Goal: Task Accomplishment & Management: Manage account settings

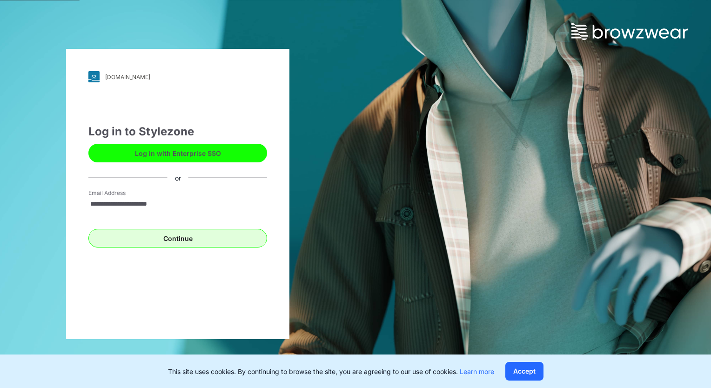
type input "**********"
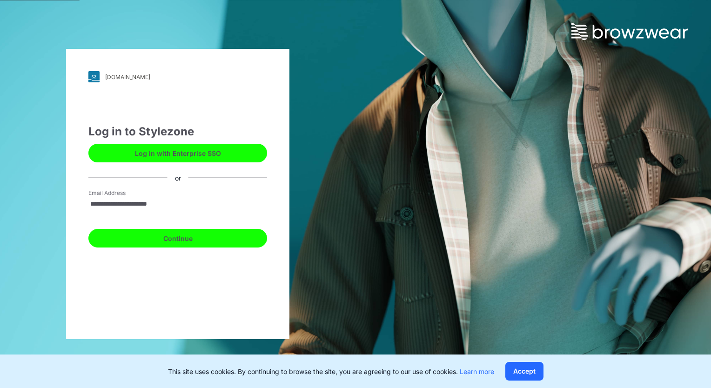
click at [194, 239] on button "Continue" at bounding box center [177, 238] width 179 height 19
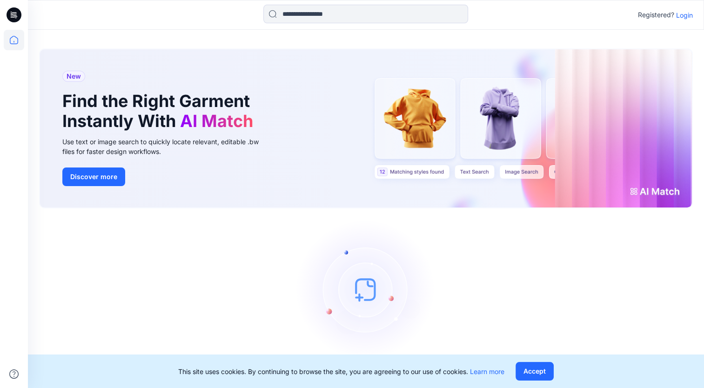
click at [685, 16] on p "Login" at bounding box center [684, 15] width 17 height 10
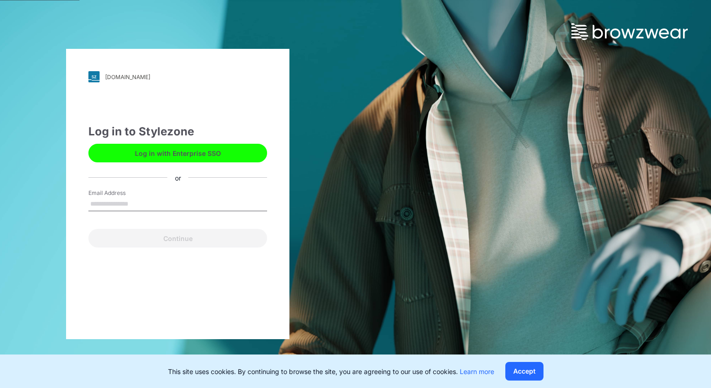
click at [139, 204] on input "Email Address" at bounding box center [177, 204] width 179 height 14
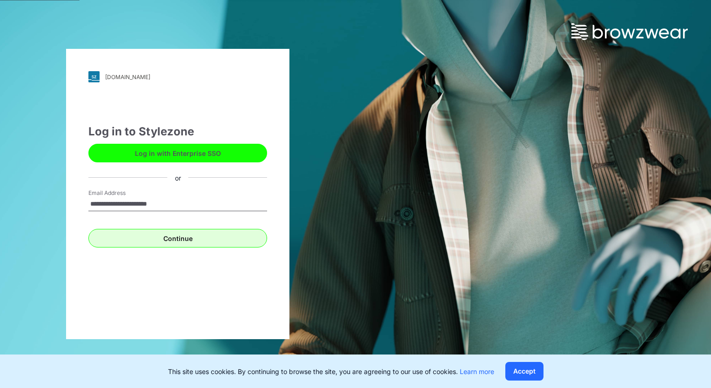
type input "**********"
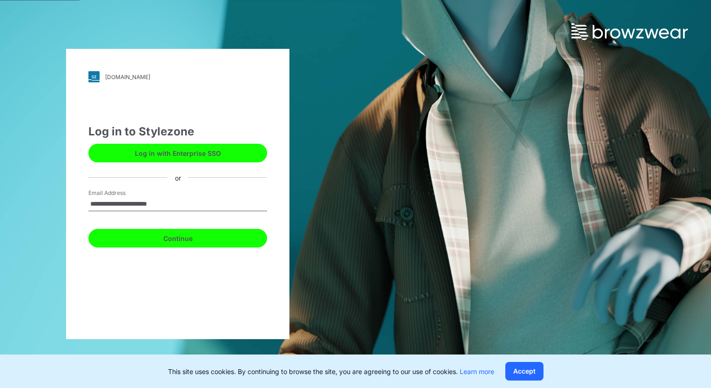
click at [200, 241] on button "Continue" at bounding box center [177, 238] width 179 height 19
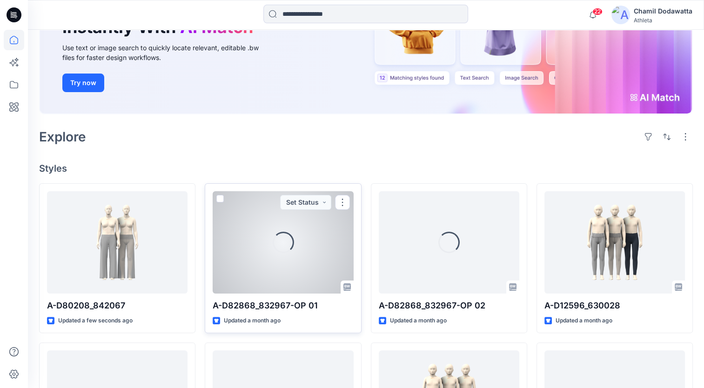
scroll to position [140, 0]
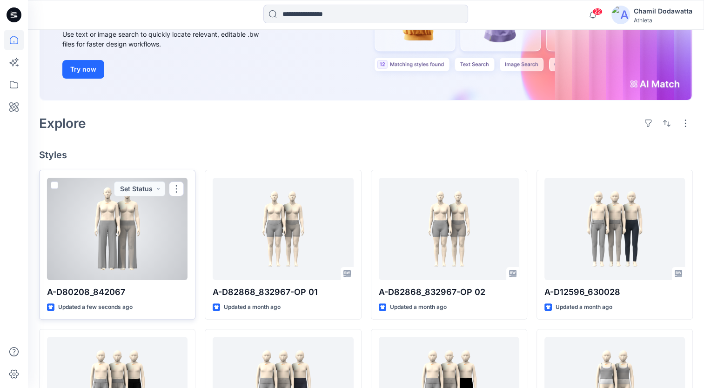
click at [143, 258] on div at bounding box center [117, 229] width 140 height 102
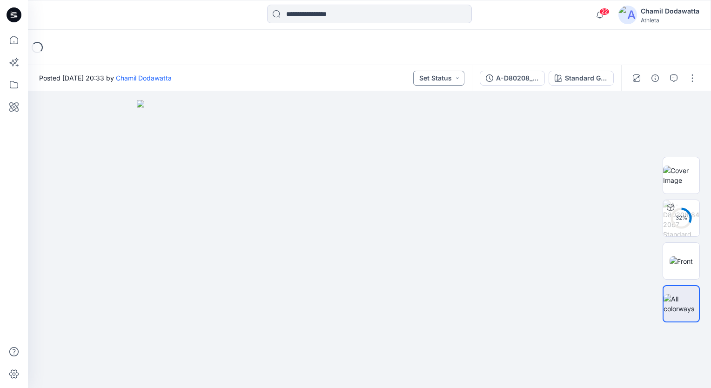
click at [457, 78] on button "Set Status" at bounding box center [438, 78] width 51 height 15
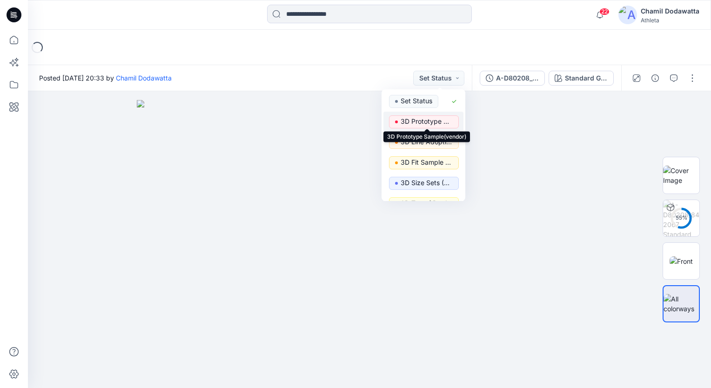
click at [437, 121] on p "3D Prototype Sample(vendor)" at bounding box center [427, 121] width 52 height 12
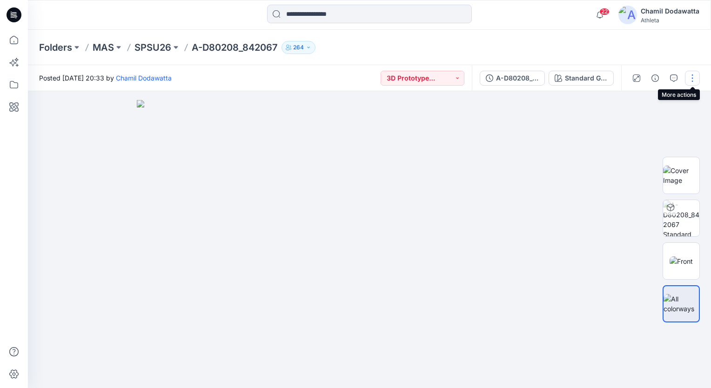
click at [691, 78] on button "button" at bounding box center [692, 78] width 15 height 15
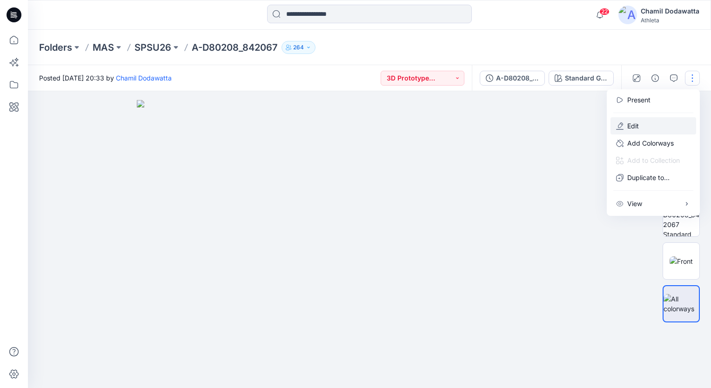
click at [636, 125] on p "Edit" at bounding box center [633, 126] width 12 height 10
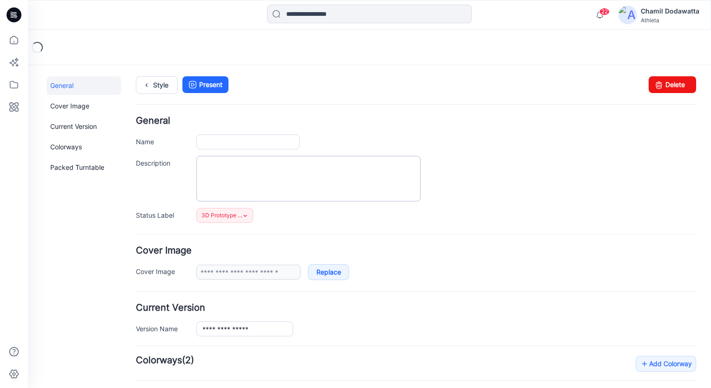
type input "**********"
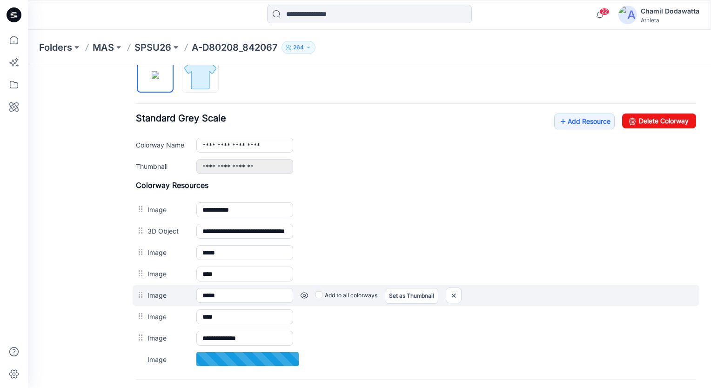
scroll to position [326, 0]
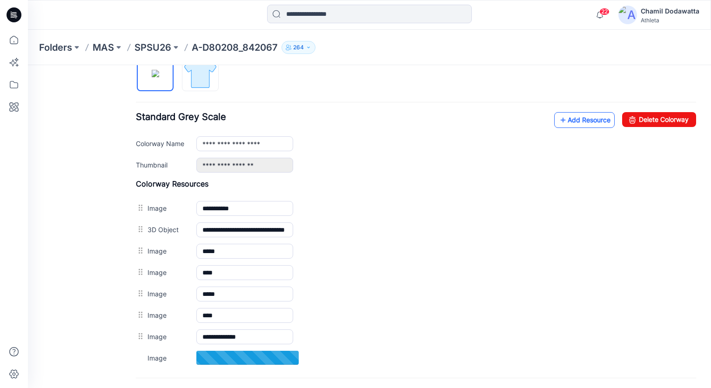
click at [571, 116] on link "Add Resource" at bounding box center [584, 120] width 60 height 16
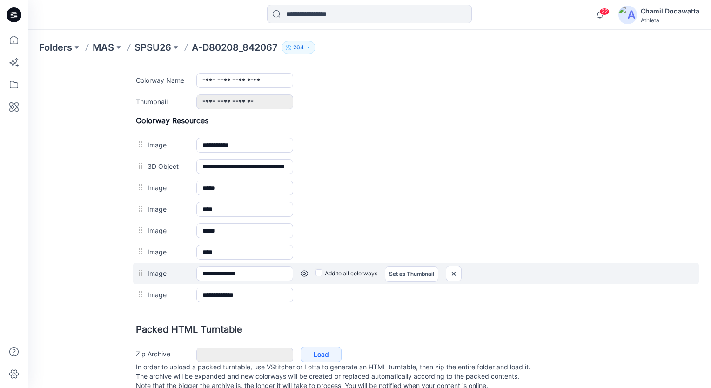
scroll to position [363, 0]
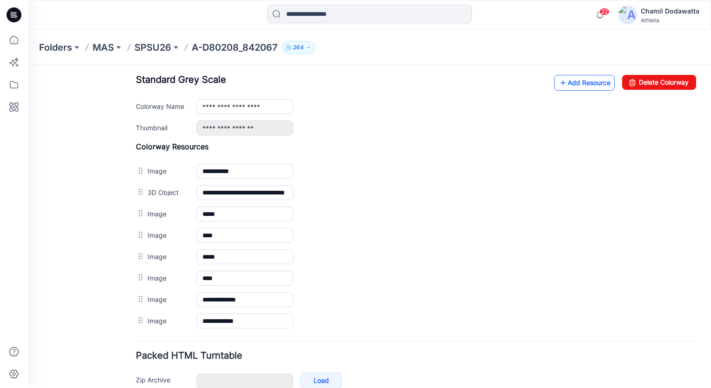
click at [569, 82] on link "Add Resource" at bounding box center [584, 83] width 60 height 16
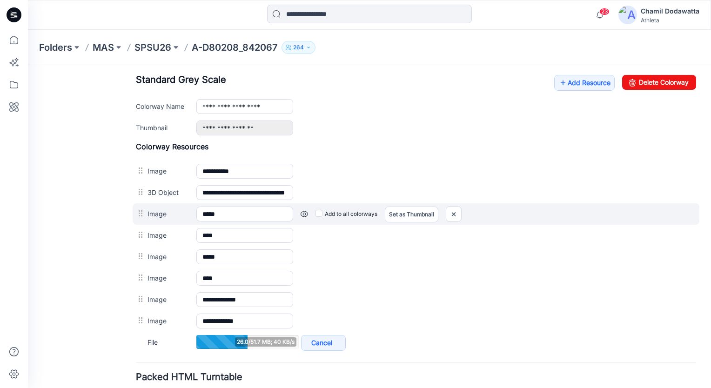
click at [562, 203] on div "Image ***** Cancel Add to all colorways Set as Thumbnail Unset as Thumbnail" at bounding box center [416, 213] width 567 height 21
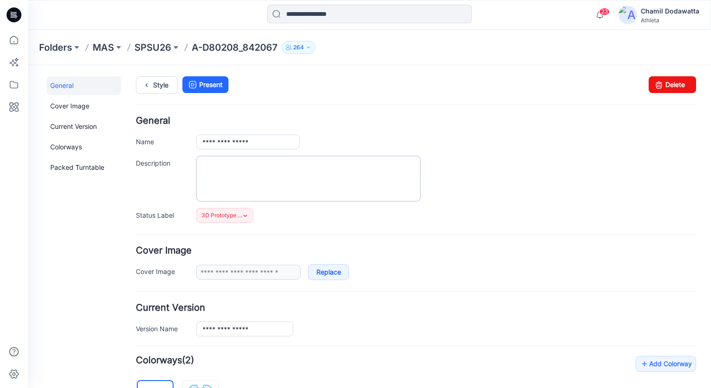
scroll to position [0, 0]
click at [152, 87] on icon at bounding box center [146, 85] width 13 height 17
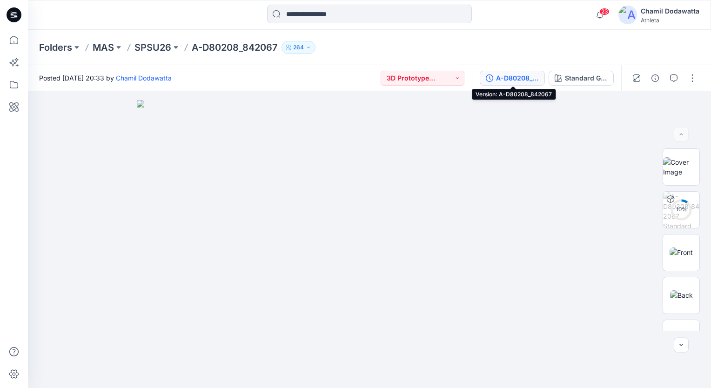
click at [535, 79] on div "A-D80208_842067" at bounding box center [517, 78] width 43 height 10
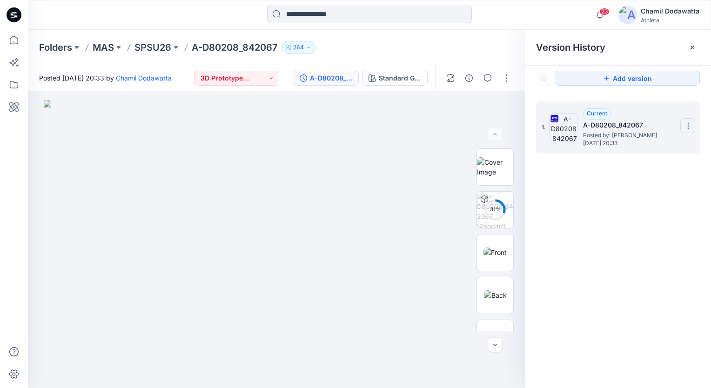
click at [688, 127] on icon at bounding box center [687, 125] width 7 height 7
click at [629, 227] on div "1. Current A-D80208_842067 Posted by: [PERSON_NAME] [DATE] 20:33" at bounding box center [618, 246] width 186 height 310
click at [637, 140] on span "[DATE] 20:33" at bounding box center [629, 143] width 93 height 7
drag, startPoint x: 637, startPoint y: 140, endPoint x: 633, endPoint y: 124, distance: 17.3
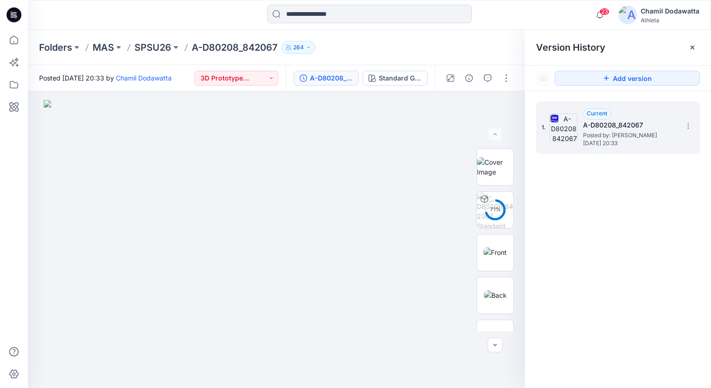
click at [633, 124] on h5 "A-D80208_842067" at bounding box center [629, 125] width 93 height 11
click at [637, 123] on h5 "A-D80208_842067" at bounding box center [629, 125] width 93 height 11
click at [639, 124] on h5 "A-D80208_842067" at bounding box center [629, 125] width 93 height 11
click at [643, 124] on h5 "A-D80208_842067" at bounding box center [629, 125] width 93 height 11
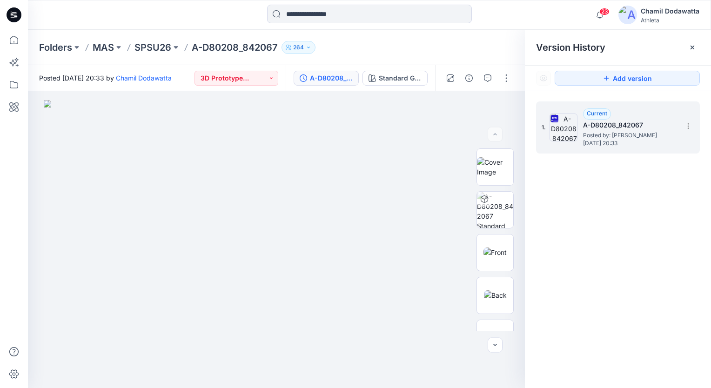
click at [643, 124] on h5 "A-D80208_842067" at bounding box center [629, 125] width 93 height 11
click at [642, 126] on h5 "A-D80208_842067" at bounding box center [629, 125] width 93 height 11
click at [642, 124] on h5 "A-D80208_842067" at bounding box center [629, 125] width 93 height 11
click at [639, 124] on h5 "A-D80208_842067" at bounding box center [629, 125] width 93 height 11
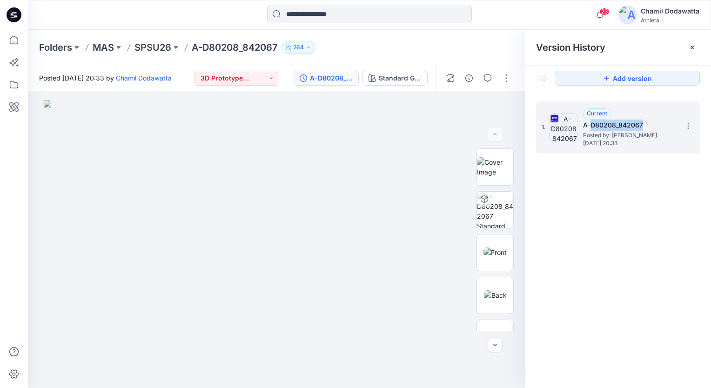
click at [639, 124] on h5 "A-D80208_842067" at bounding box center [629, 125] width 93 height 11
click at [641, 125] on h5 "A-D80208_842067" at bounding box center [629, 125] width 93 height 11
drag, startPoint x: 641, startPoint y: 125, endPoint x: 688, endPoint y: 130, distance: 48.2
click at [688, 130] on section at bounding box center [687, 125] width 15 height 15
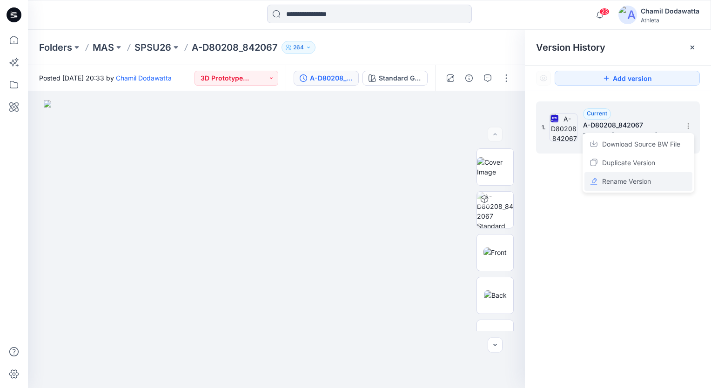
click at [637, 178] on span "Rename Version" at bounding box center [626, 181] width 49 height 11
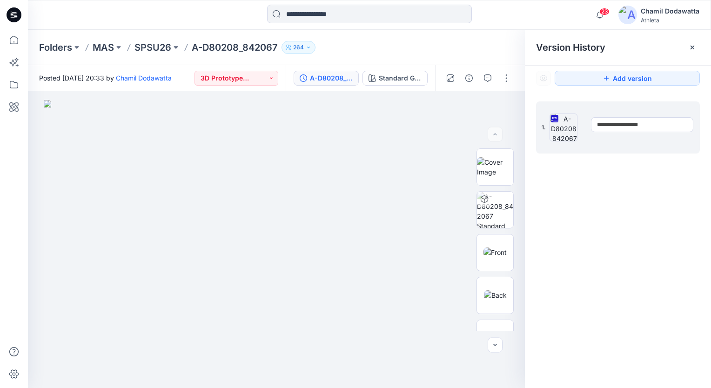
type input "**********"
click at [611, 199] on div "**********" at bounding box center [618, 246] width 186 height 310
click at [275, 77] on button "3D Prototype Sample(vendor)" at bounding box center [236, 78] width 84 height 15
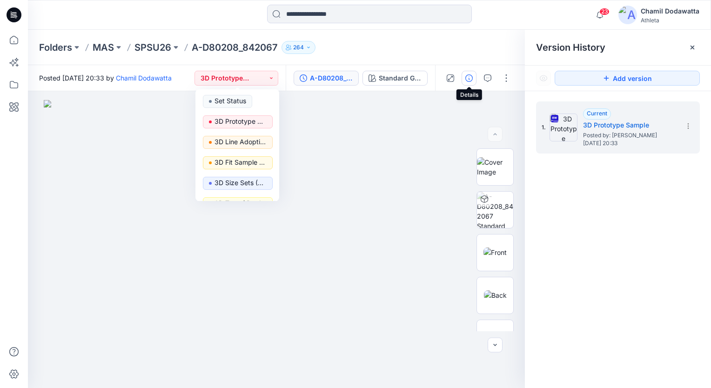
click at [471, 77] on icon "button" at bounding box center [468, 77] width 7 height 7
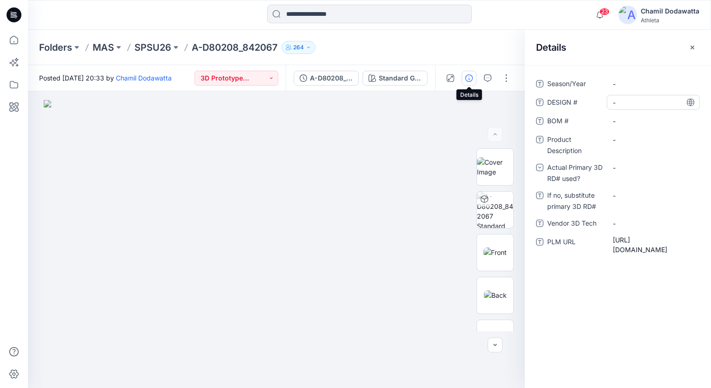
click at [624, 104] on \ "-" at bounding box center [653, 103] width 81 height 10
type textarea "******"
click at [614, 118] on \ "-" at bounding box center [653, 121] width 81 height 10
type textarea "*********"
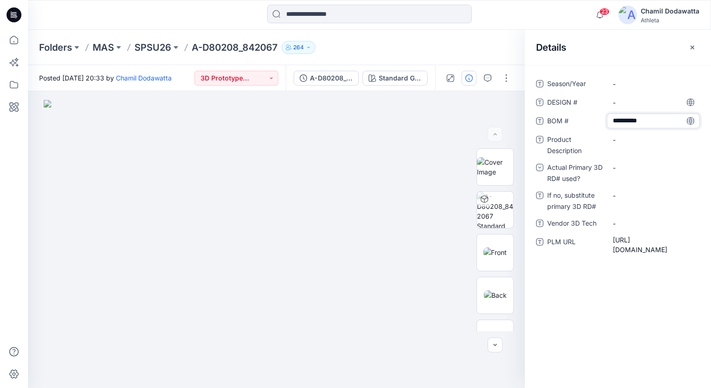
click at [644, 313] on div "Season/Year - DESIGN # - BOM # ********* Product Description - Actual Primary 3…" at bounding box center [618, 226] width 186 height 323
click at [635, 89] on div "-" at bounding box center [653, 83] width 93 height 15
click at [631, 100] on \ "-" at bounding box center [653, 103] width 81 height 10
type textarea "******"
click at [627, 321] on div "Season/Year - DESIGN # ****** BOM # 000842067 Product Description - Actual Prim…" at bounding box center [618, 226] width 186 height 323
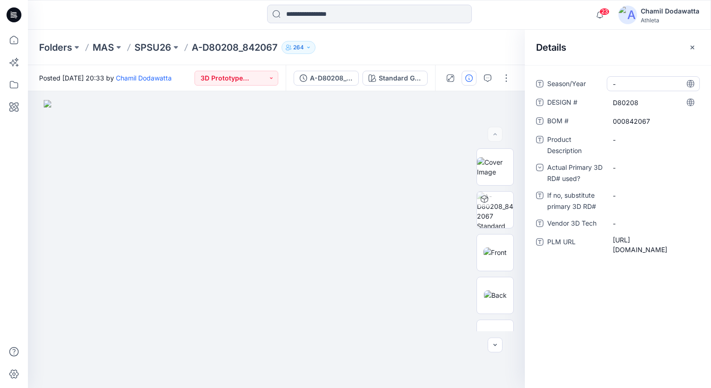
click at [625, 83] on span "-" at bounding box center [653, 84] width 81 height 10
type textarea "**********"
drag, startPoint x: 619, startPoint y: 353, endPoint x: 431, endPoint y: 105, distance: 310.8
click at [619, 351] on div "Season/Year Summer 2026 DESIGN # D80208 BOM # 000842067 Product Description - A…" at bounding box center [618, 226] width 186 height 323
click at [635, 140] on Description "-" at bounding box center [653, 140] width 81 height 10
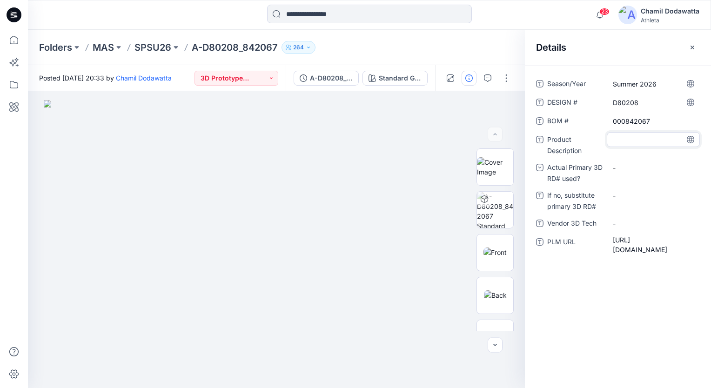
type textarea "*********"
click at [607, 334] on div "Season/Year Summer 2026 DESIGN # D80208 BOM # 000842067 Product Description ***…" at bounding box center [618, 226] width 186 height 323
click at [617, 168] on div "-" at bounding box center [620, 168] width 14 height 10
click at [623, 187] on div "None" at bounding box center [652, 188] width 89 height 19
click at [620, 200] on RD\ "-" at bounding box center [653, 196] width 81 height 10
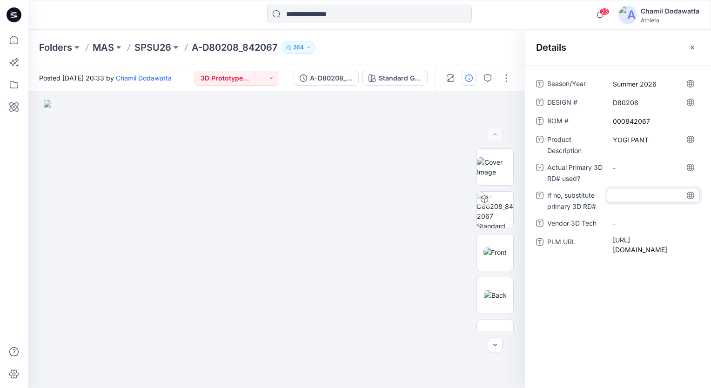
type textarea "**********"
click at [625, 306] on div "**********" at bounding box center [618, 226] width 186 height 323
click at [616, 229] on Tech "-" at bounding box center [653, 230] width 81 height 10
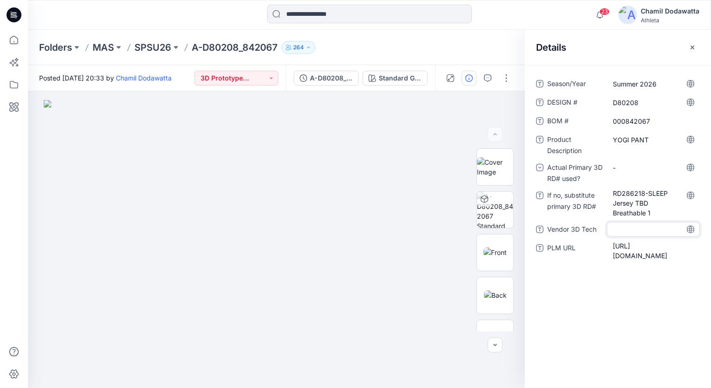
click at [616, 229] on textarea at bounding box center [653, 229] width 93 height 15
type textarea "*******"
drag, startPoint x: 640, startPoint y: 371, endPoint x: 639, endPoint y: 366, distance: 5.6
click at [640, 370] on div "Season/Year Summer 2026 DESIGN # D80208 BOM # 000842067 Product Description YOG…" at bounding box center [618, 226] width 186 height 323
click at [387, 79] on div "Standard Grey Scale" at bounding box center [400, 78] width 43 height 10
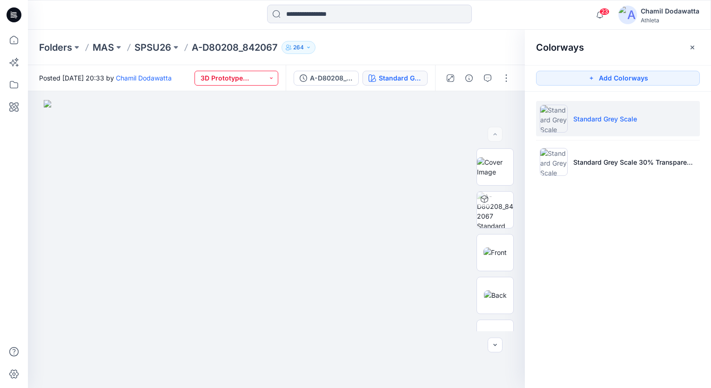
click at [252, 79] on button "3D Prototype Sample(vendor)" at bounding box center [236, 78] width 84 height 15
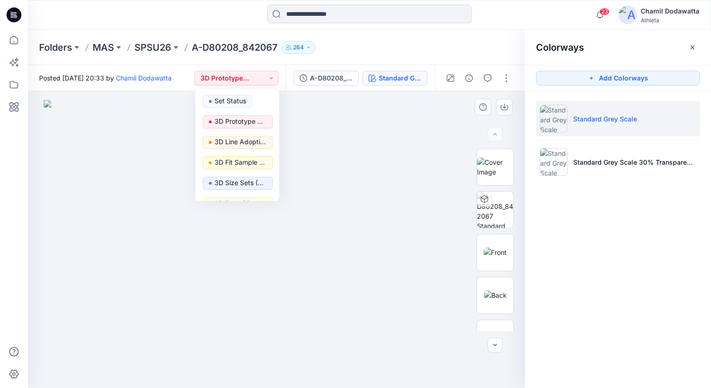
click at [372, 133] on img at bounding box center [276, 244] width 465 height 288
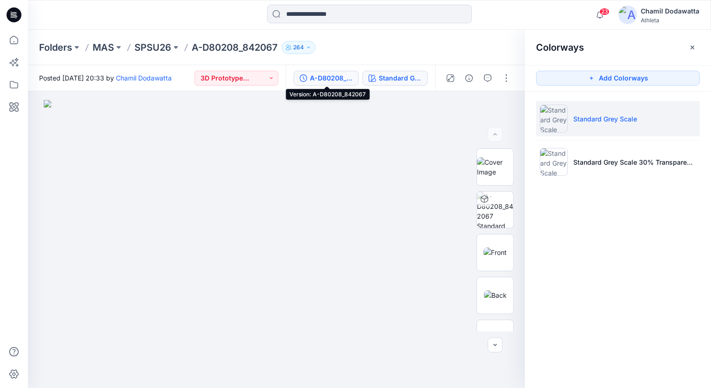
click at [332, 79] on div "A-D80208_842067" at bounding box center [331, 78] width 43 height 10
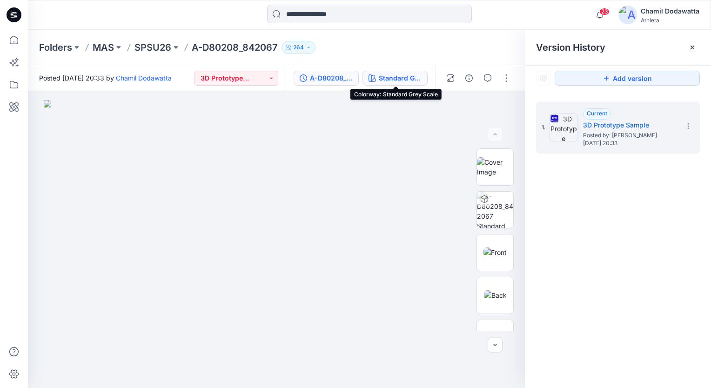
click at [386, 81] on div "Standard Grey Scale" at bounding box center [400, 78] width 43 height 10
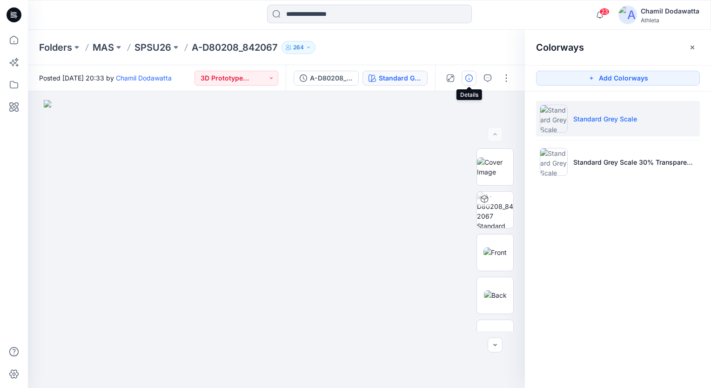
click at [469, 78] on icon "button" at bounding box center [468, 77] width 7 height 7
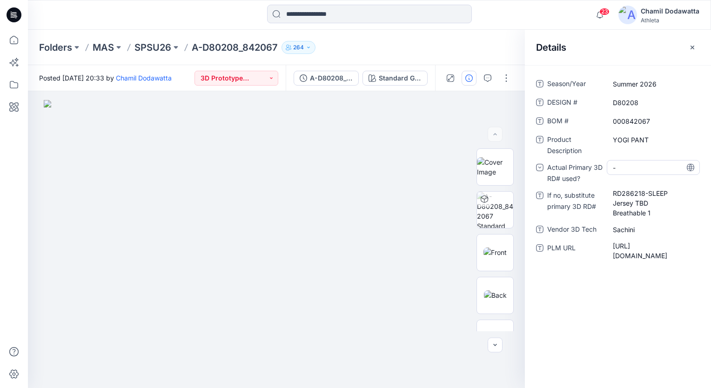
click at [629, 168] on div "-" at bounding box center [653, 167] width 93 height 15
click at [621, 224] on div "no" at bounding box center [652, 225] width 89 height 19
click at [632, 291] on div "Season/Year Summer 2026 DESIGN # D80208 BOM # 000842067 Product Description YOG…" at bounding box center [618, 226] width 186 height 323
click at [488, 77] on icon "button" at bounding box center [487, 77] width 7 height 7
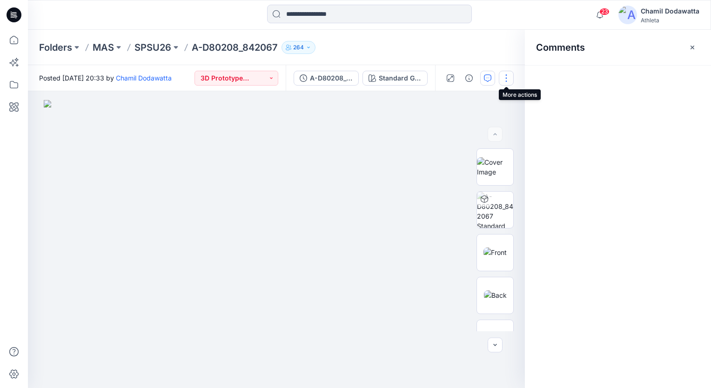
click at [508, 77] on button "button" at bounding box center [506, 78] width 15 height 15
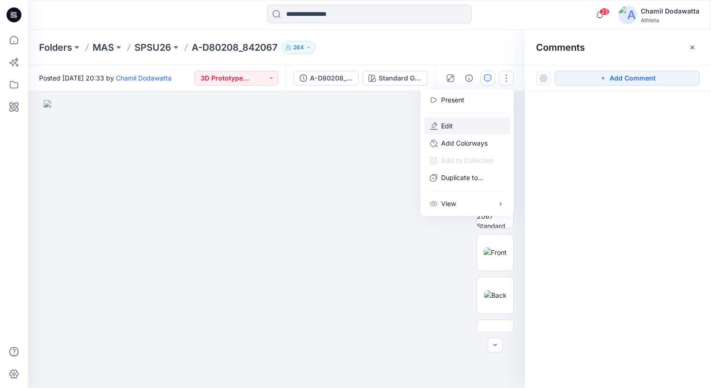
click at [446, 123] on p "Edit" at bounding box center [447, 126] width 12 height 10
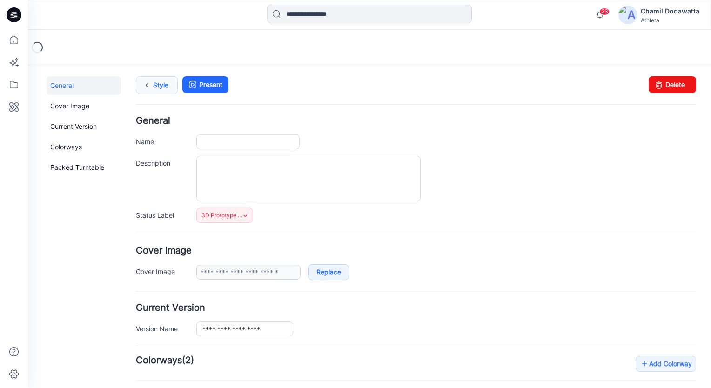
click at [143, 83] on icon at bounding box center [146, 85] width 13 height 17
type input "**********"
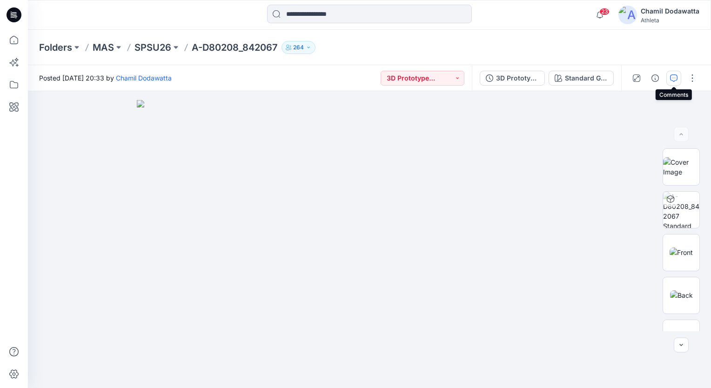
click at [675, 77] on icon "button" at bounding box center [673, 77] width 7 height 7
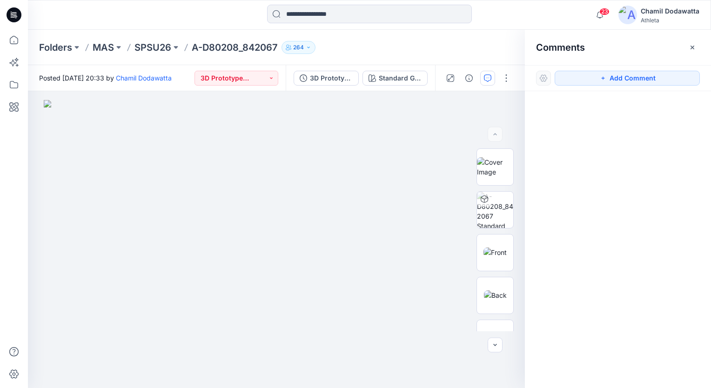
click at [592, 121] on div at bounding box center [618, 222] width 186 height 262
click at [603, 77] on icon "button" at bounding box center [602, 78] width 3 height 3
click at [578, 79] on button "Click on the style to leave a comment" at bounding box center [627, 78] width 145 height 15
click at [572, 75] on button "Click on the style to leave a comment" at bounding box center [627, 78] width 145 height 15
click at [552, 133] on div at bounding box center [618, 222] width 186 height 262
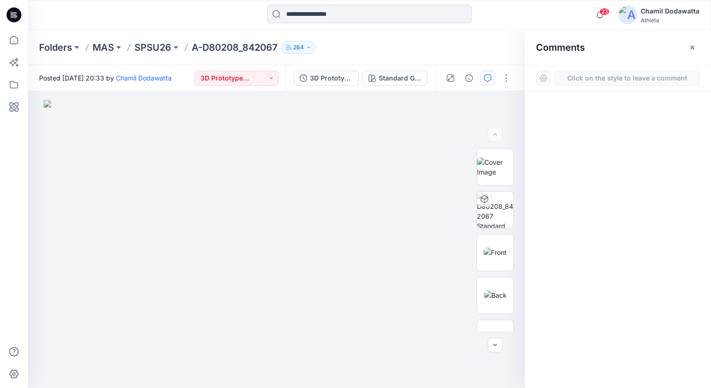
click at [553, 133] on div at bounding box center [618, 222] width 186 height 262
click at [691, 44] on icon "button" at bounding box center [691, 47] width 7 height 7
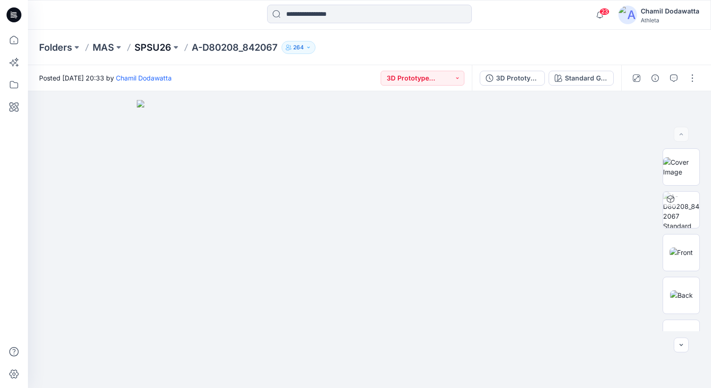
click at [164, 47] on p "SPSU26" at bounding box center [152, 47] width 37 height 13
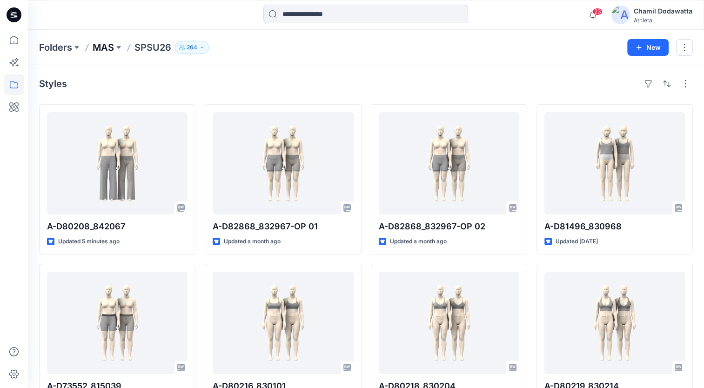
click at [104, 49] on p "MAS" at bounding box center [103, 47] width 21 height 13
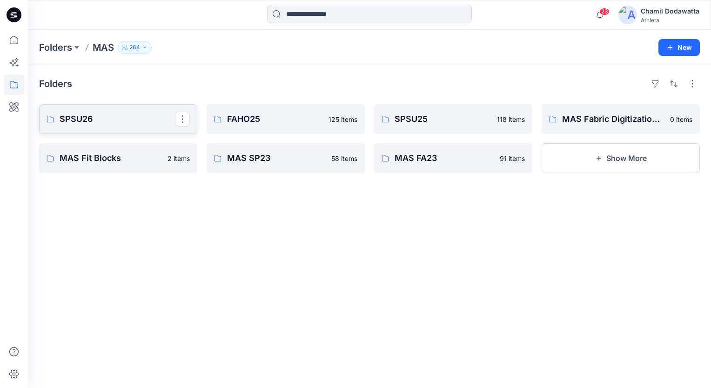
click at [107, 124] on p "SPSU26" at bounding box center [117, 119] width 115 height 13
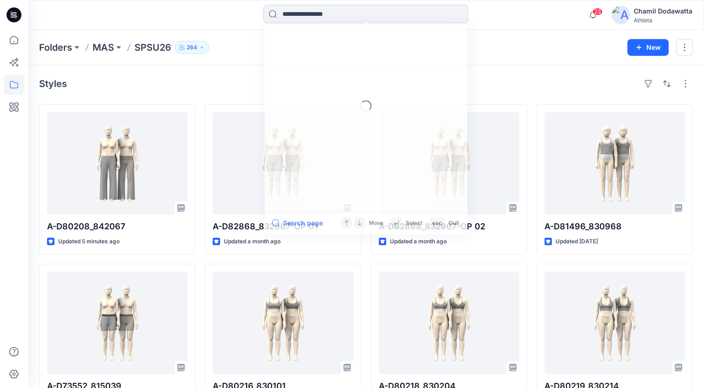
click at [307, 14] on input at bounding box center [365, 14] width 205 height 19
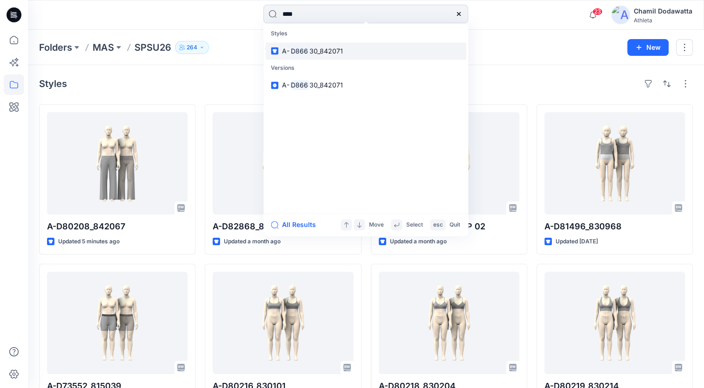
type input "****"
click at [308, 49] on mark "D866" at bounding box center [299, 51] width 20 height 11
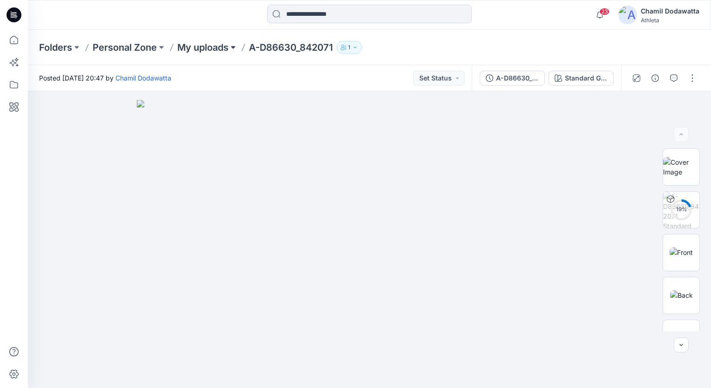
click at [236, 47] on button at bounding box center [232, 47] width 9 height 13
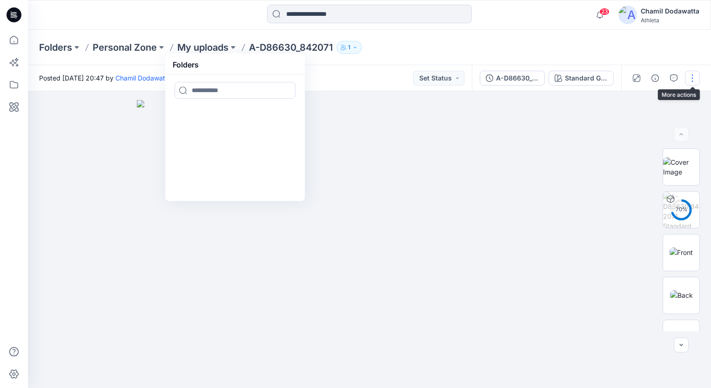
click at [691, 79] on button "button" at bounding box center [692, 78] width 15 height 15
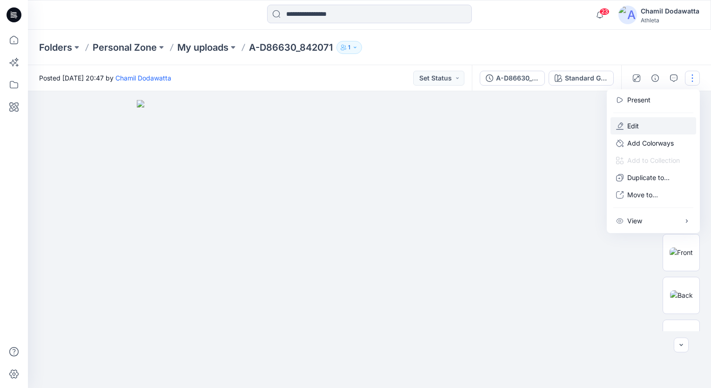
click at [637, 127] on p "Edit" at bounding box center [633, 126] width 12 height 10
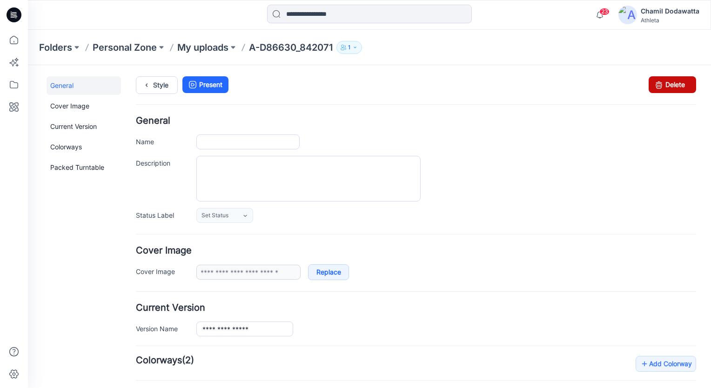
click at [673, 81] on link "Delete" at bounding box center [671, 84] width 47 height 17
type input "**********"
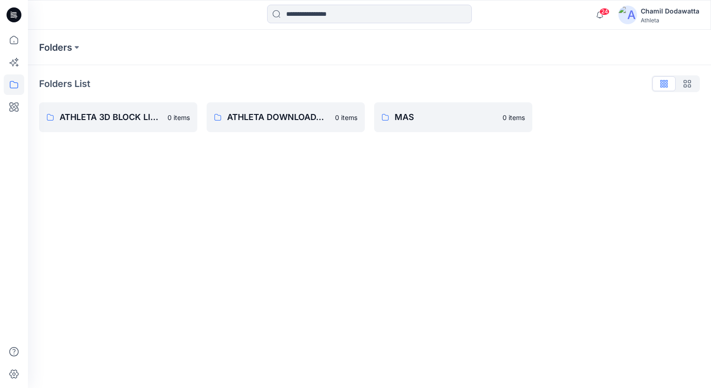
drag, startPoint x: 409, startPoint y: 121, endPoint x: 415, endPoint y: 125, distance: 6.5
click at [409, 121] on p "MAS" at bounding box center [445, 117] width 102 height 13
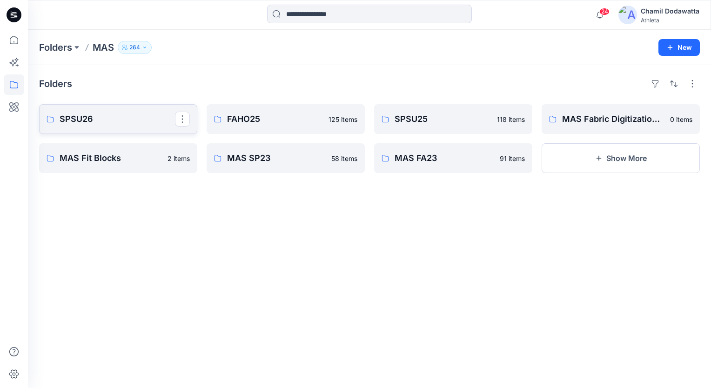
click at [123, 126] on link "SPSU26" at bounding box center [118, 119] width 158 height 30
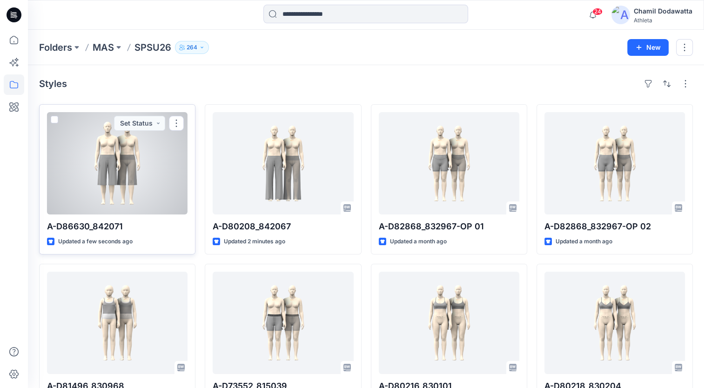
click at [158, 194] on div at bounding box center [117, 163] width 140 height 102
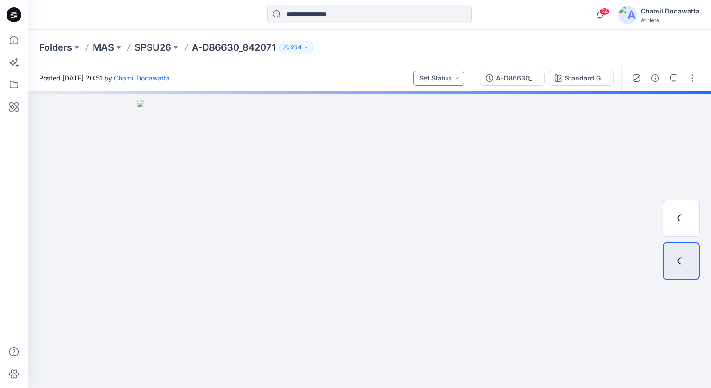
click at [459, 78] on button "Set Status" at bounding box center [438, 78] width 51 height 15
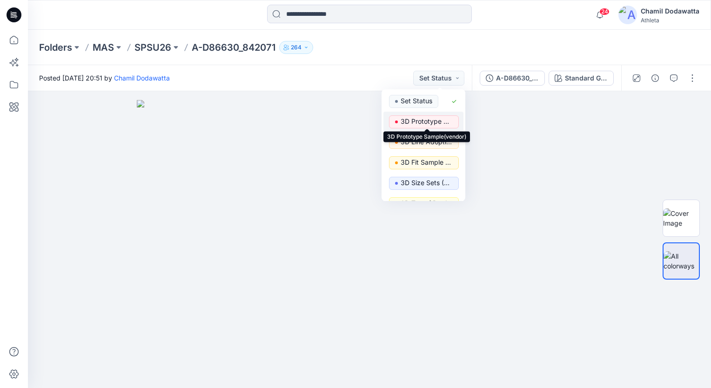
click at [446, 119] on p "3D Prototype Sample(vendor)" at bounding box center [427, 121] width 52 height 12
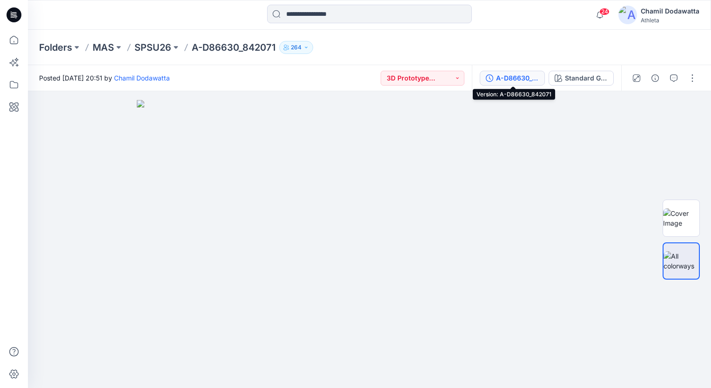
click at [534, 80] on div "A-D86630_842071" at bounding box center [517, 78] width 43 height 10
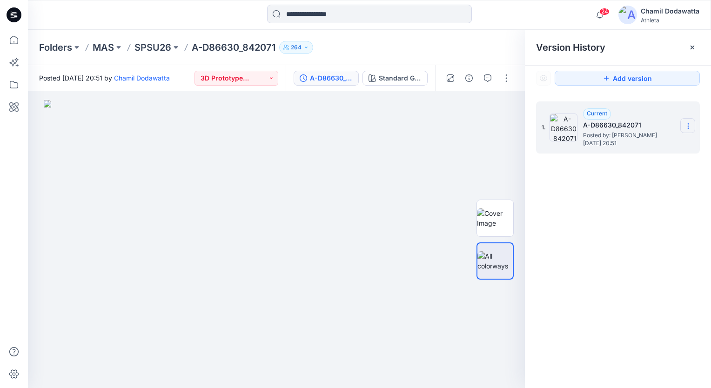
click at [686, 125] on icon at bounding box center [687, 125] width 7 height 7
click at [641, 163] on span "Rename Version" at bounding box center [626, 162] width 49 height 11
type input "**********"
click at [624, 202] on div "1. Current A-D86630_842071 Posted by: Chamil Dodawatta Monday, September 29, 20…" at bounding box center [618, 246] width 186 height 310
click at [416, 79] on div "Standard Grey Scale" at bounding box center [400, 78] width 43 height 10
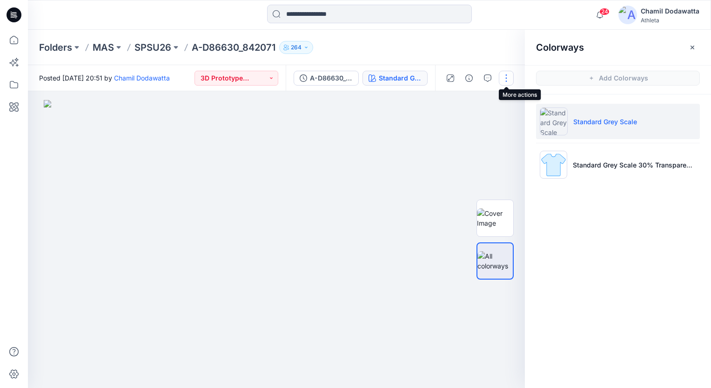
click at [507, 75] on button "button" at bounding box center [506, 78] width 15 height 15
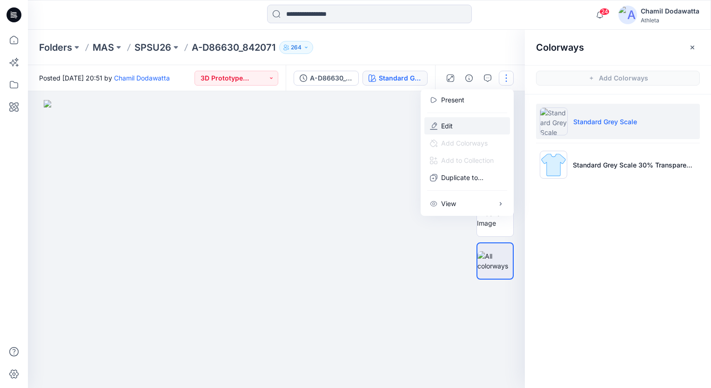
click at [449, 128] on p "Edit" at bounding box center [447, 126] width 12 height 10
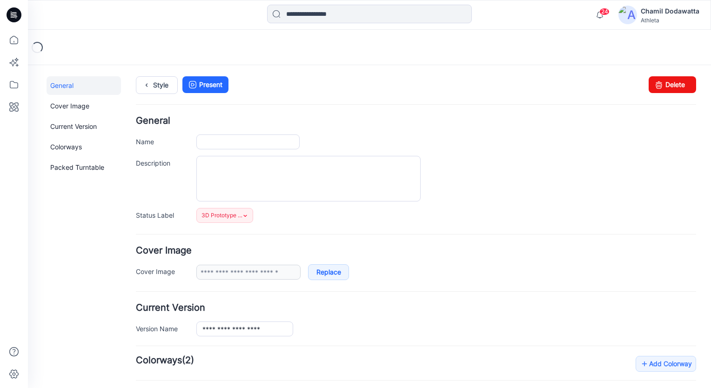
type input "**********"
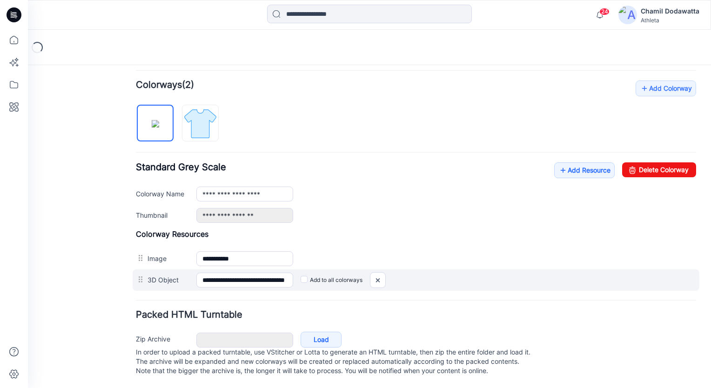
scroll to position [282, 0]
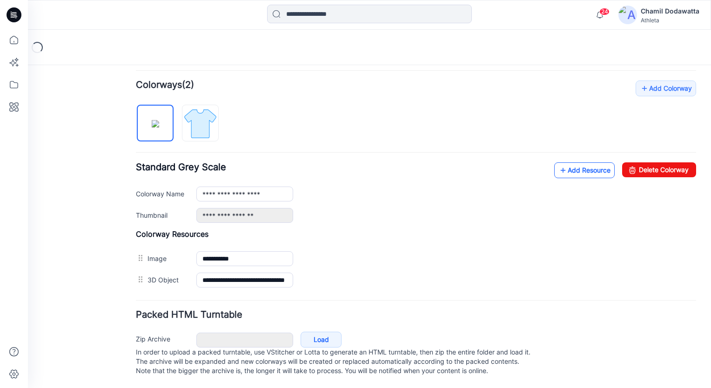
click at [575, 164] on link "Add Resource" at bounding box center [584, 170] width 60 height 16
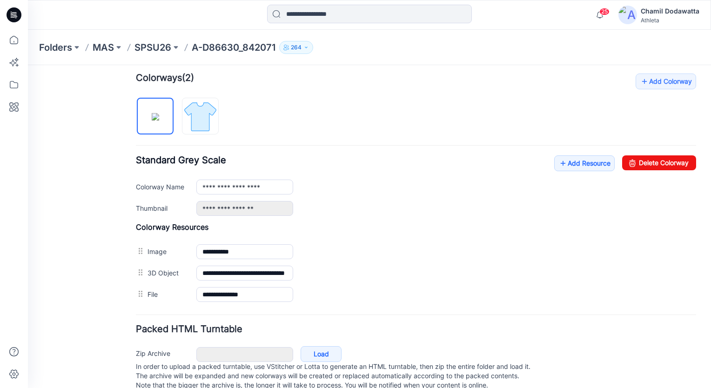
click at [641, 43] on div "Folders MAS SPSU26 A-D86630_842071 264" at bounding box center [369, 47] width 683 height 35
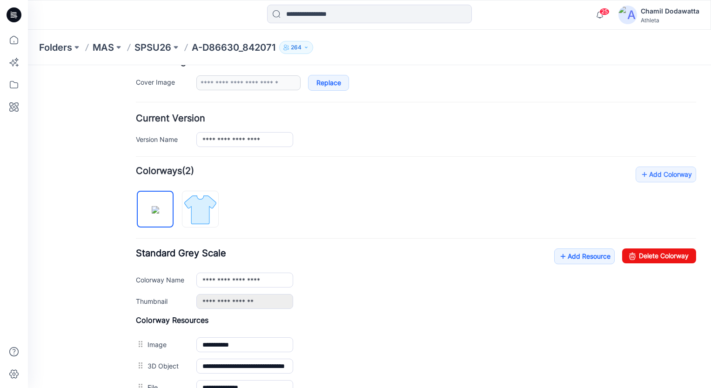
scroll to position [0, 0]
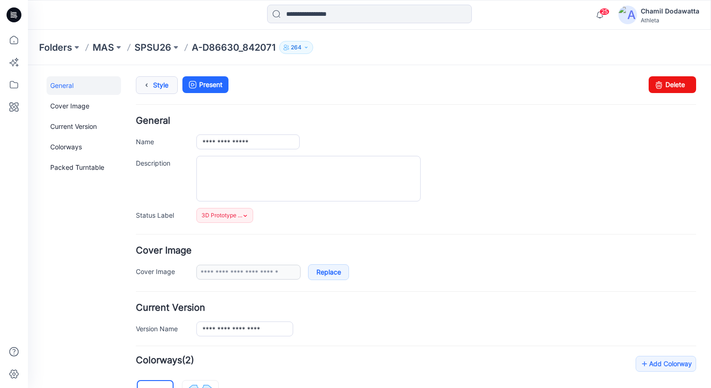
click at [160, 88] on link "Style" at bounding box center [157, 85] width 42 height 18
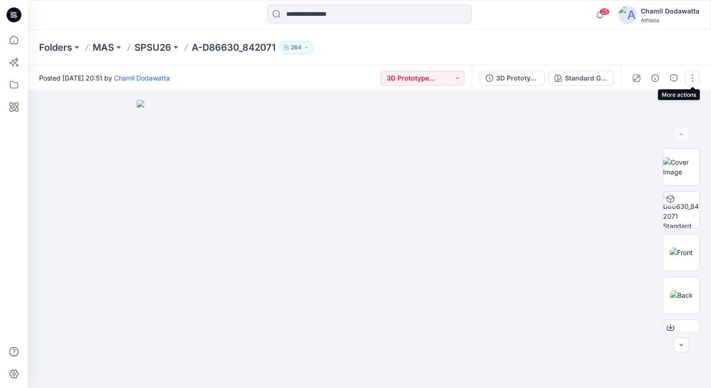
click at [693, 80] on button "button" at bounding box center [692, 78] width 15 height 15
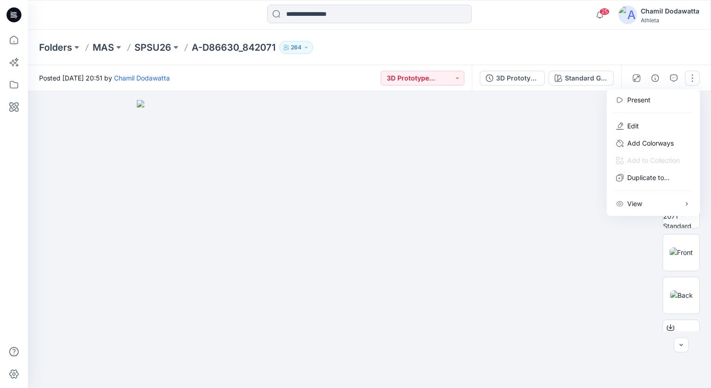
drag, startPoint x: 564, startPoint y: 137, endPoint x: 642, endPoint y: 89, distance: 91.7
click at [564, 136] on img at bounding box center [369, 244] width 465 height 288
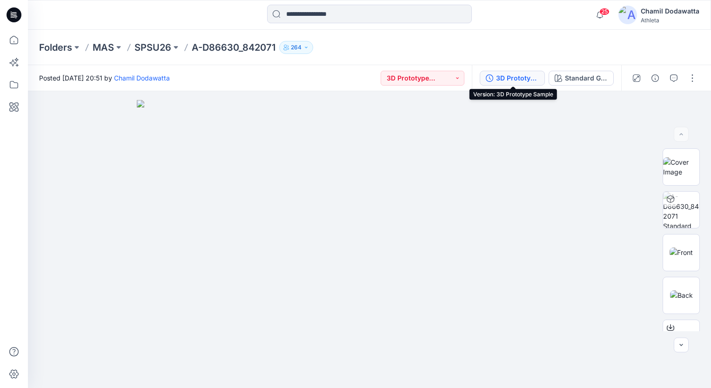
click at [537, 78] on div "3D Prototype Sample" at bounding box center [517, 78] width 43 height 10
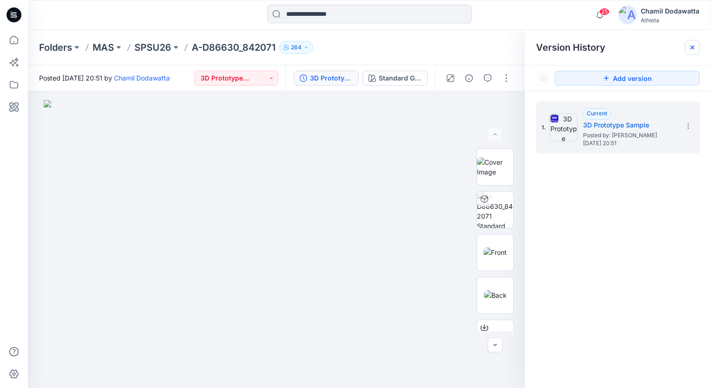
click at [691, 49] on icon at bounding box center [692, 48] width 4 height 4
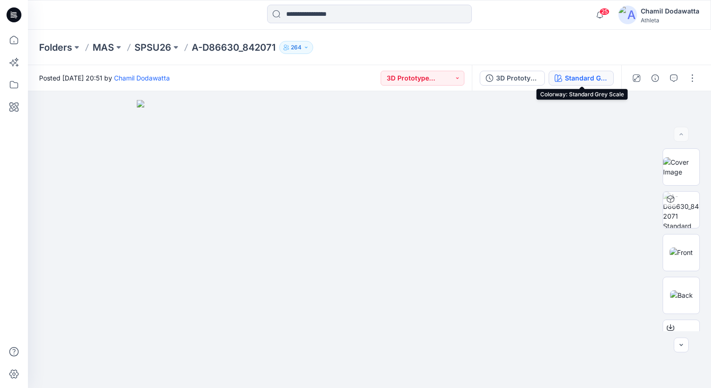
click at [582, 78] on div "Standard Grey Scale" at bounding box center [586, 78] width 43 height 10
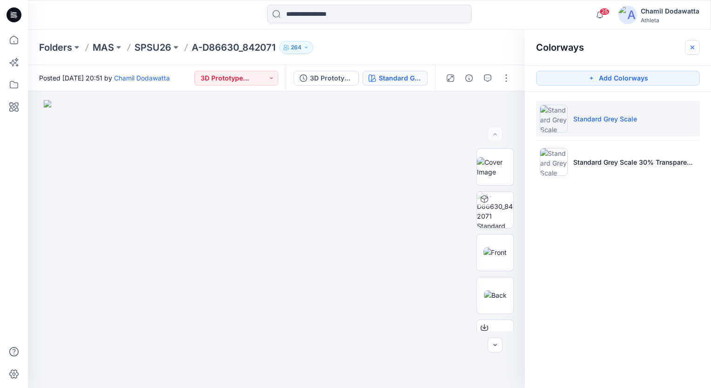
click at [691, 48] on icon "button" at bounding box center [692, 47] width 4 height 4
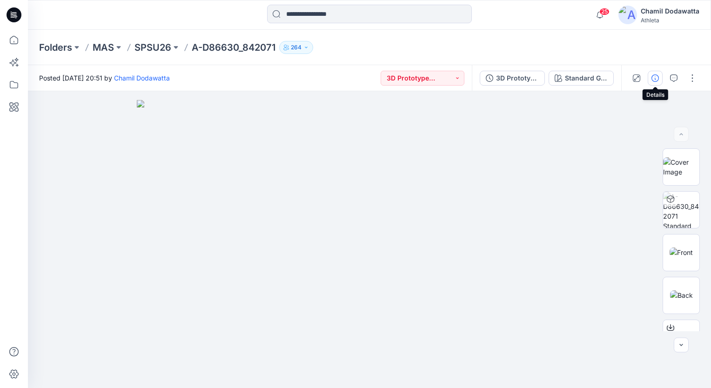
click at [654, 76] on icon "button" at bounding box center [654, 77] width 7 height 7
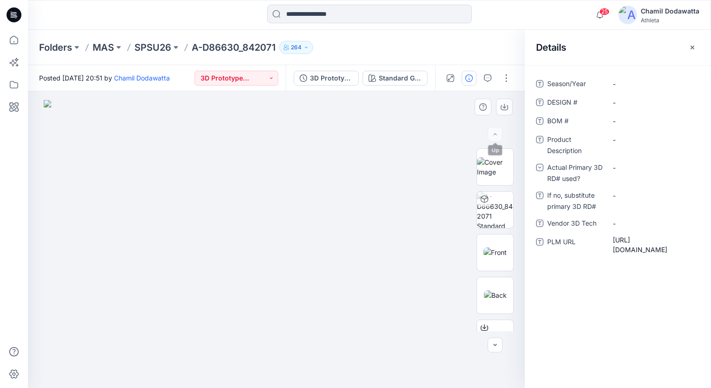
click at [464, 124] on img at bounding box center [276, 244] width 465 height 288
click at [693, 46] on icon "button" at bounding box center [692, 47] width 4 height 4
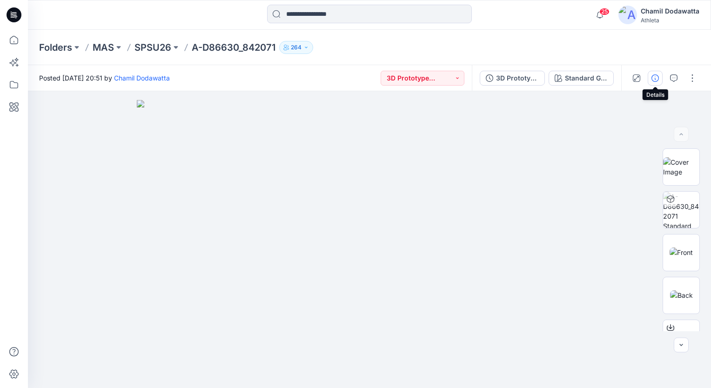
click at [658, 76] on icon "button" at bounding box center [654, 77] width 7 height 7
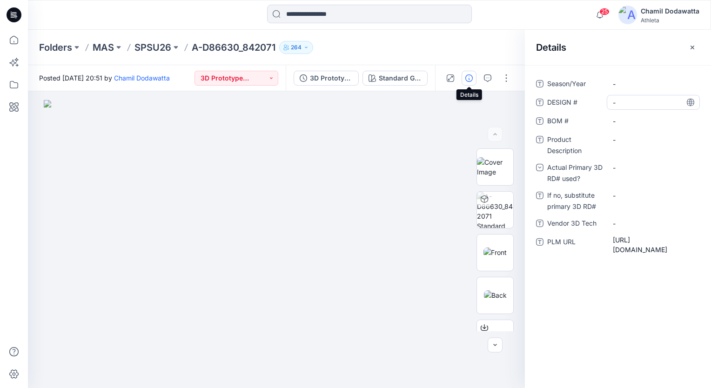
click at [625, 100] on \ "-" at bounding box center [653, 103] width 81 height 10
click at [625, 100] on textarea at bounding box center [653, 102] width 93 height 15
type textarea "******"
click at [557, 325] on div "Season/Year - DESIGN # D86630 BOM # - Product Description - Actual Primary 3D R…" at bounding box center [618, 226] width 186 height 323
drag, startPoint x: 327, startPoint y: 294, endPoint x: 302, endPoint y: 297, distance: 24.9
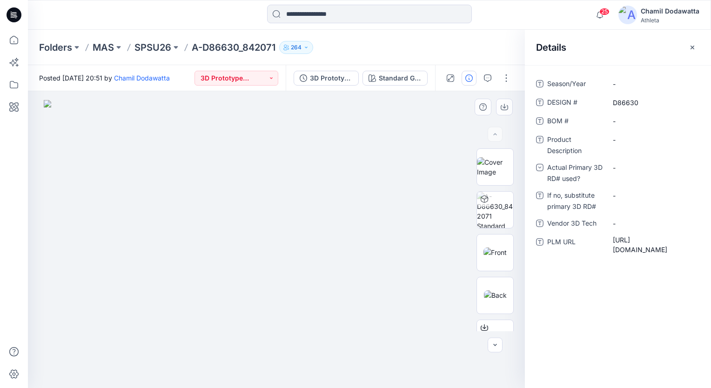
click at [302, 297] on img at bounding box center [276, 244] width 465 height 288
click at [690, 46] on icon "button" at bounding box center [691, 47] width 7 height 7
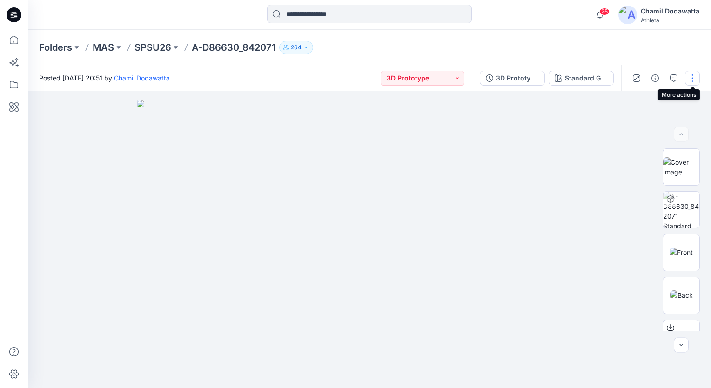
click at [692, 79] on button "button" at bounding box center [692, 78] width 15 height 15
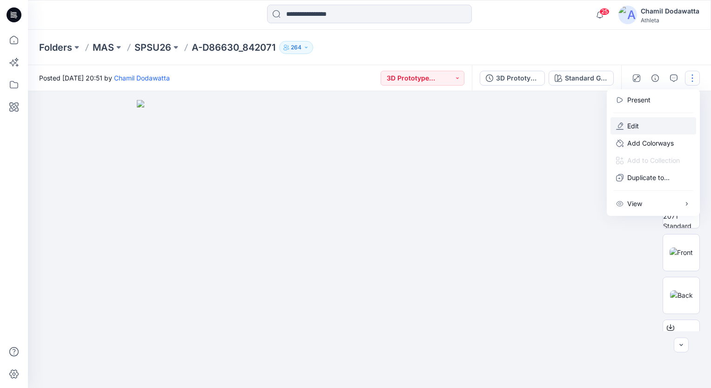
click at [633, 127] on p "Edit" at bounding box center [633, 126] width 12 height 10
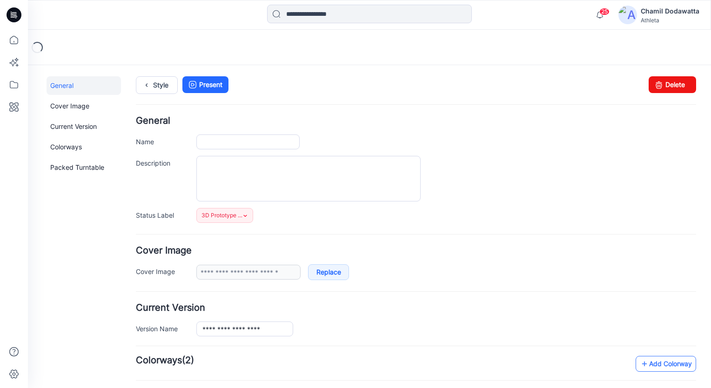
type input "**********"
click at [663, 85] on link "Delete" at bounding box center [671, 84] width 47 height 17
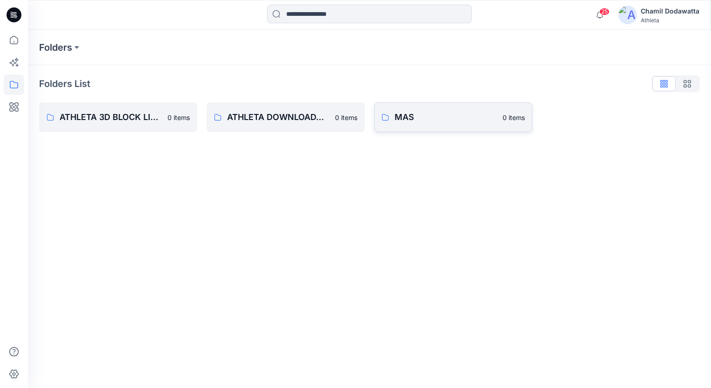
click at [442, 125] on link "MAS 0 items" at bounding box center [453, 117] width 158 height 30
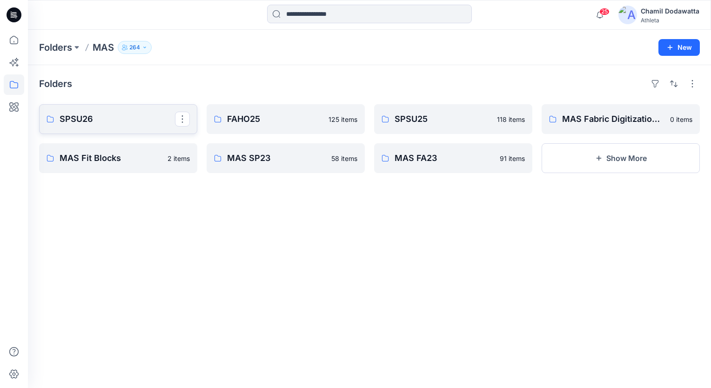
click at [122, 126] on link "SPSU26" at bounding box center [118, 119] width 158 height 30
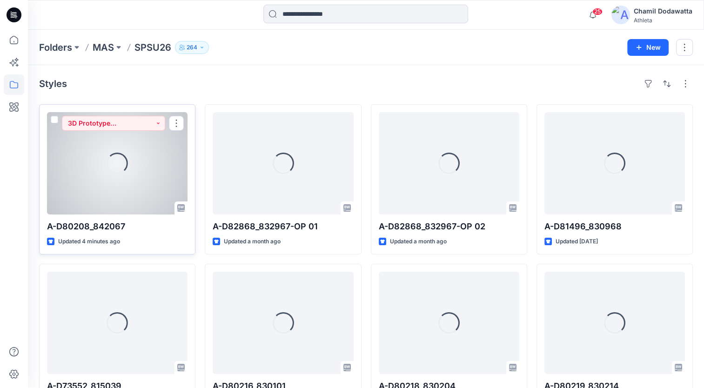
click at [149, 190] on div "Loading..." at bounding box center [117, 163] width 140 height 102
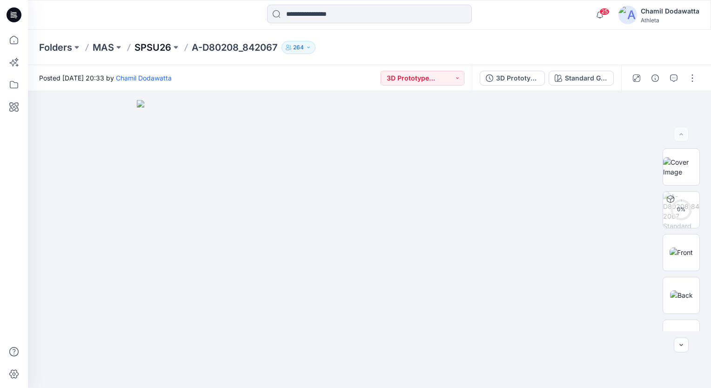
click at [162, 47] on p "SPSU26" at bounding box center [152, 47] width 37 height 13
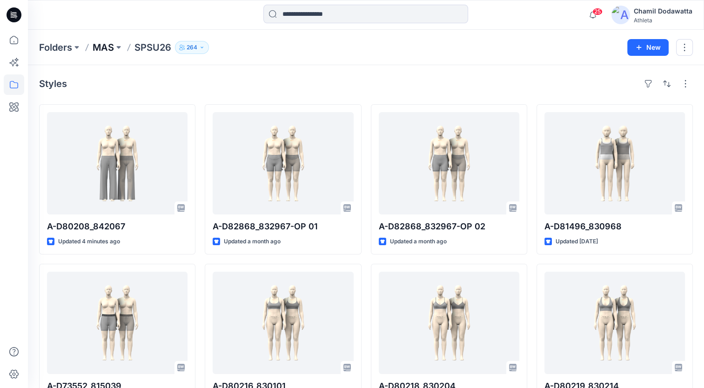
click at [105, 48] on p "MAS" at bounding box center [103, 47] width 21 height 13
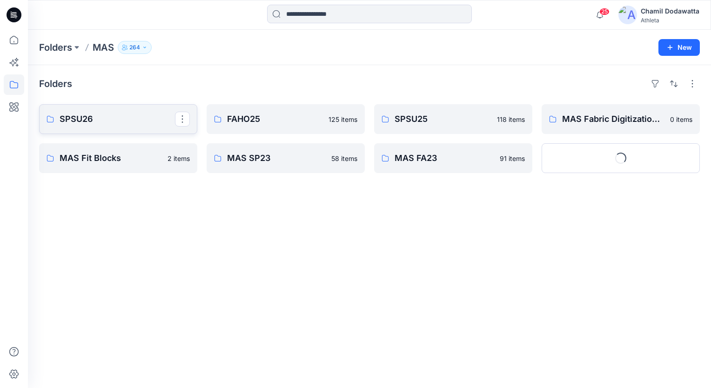
click at [114, 120] on p "SPSU26" at bounding box center [117, 119] width 115 height 13
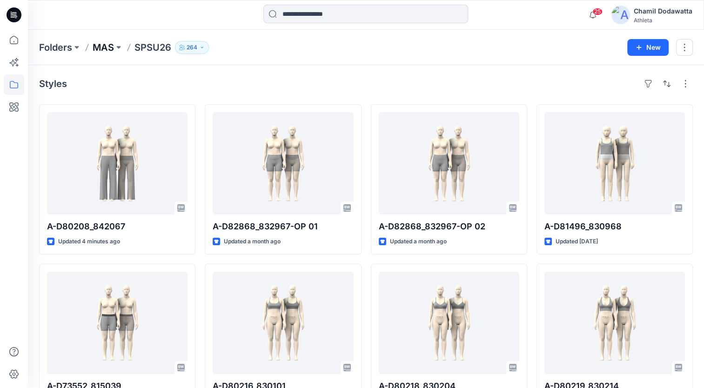
click at [108, 45] on p "MAS" at bounding box center [103, 47] width 21 height 13
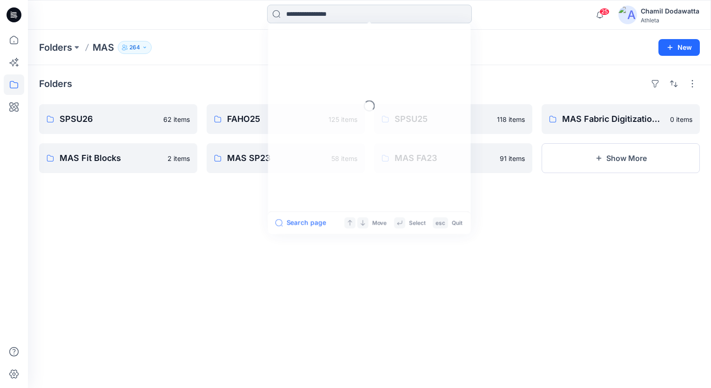
click at [299, 15] on input at bounding box center [369, 14] width 205 height 19
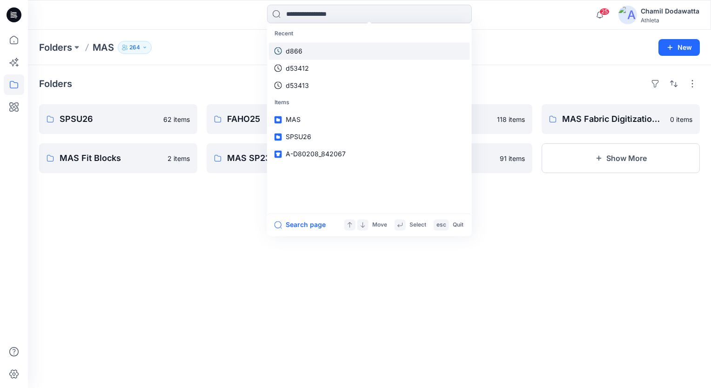
click at [293, 51] on p "d866" at bounding box center [294, 51] width 17 height 10
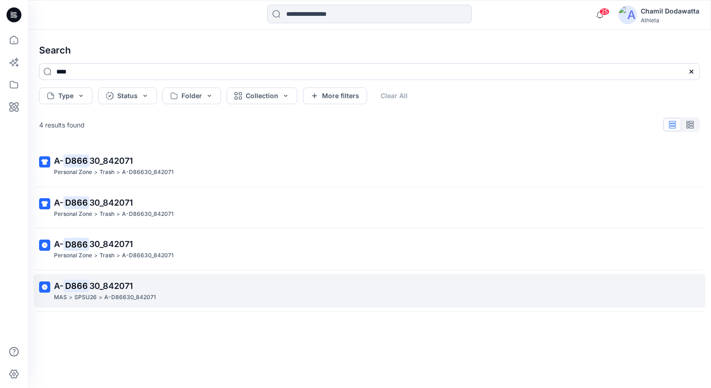
click at [130, 294] on p "A-D86630_842071" at bounding box center [130, 298] width 52 height 10
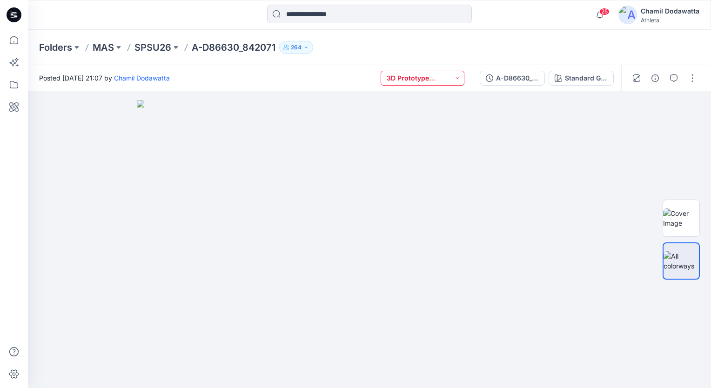
click at [458, 76] on button "3D Prototype Sample(vendor)" at bounding box center [423, 78] width 84 height 15
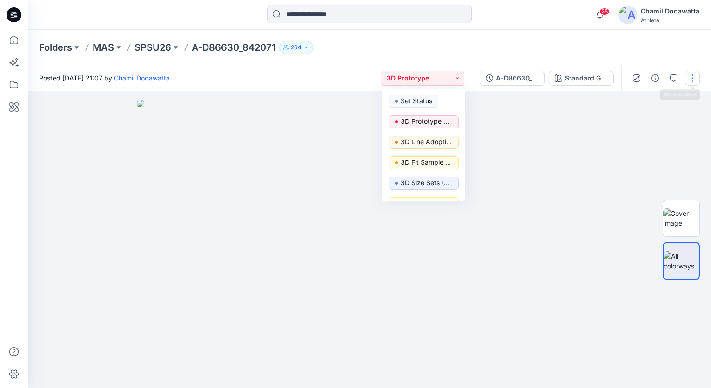
click at [690, 77] on button "button" at bounding box center [692, 78] width 15 height 15
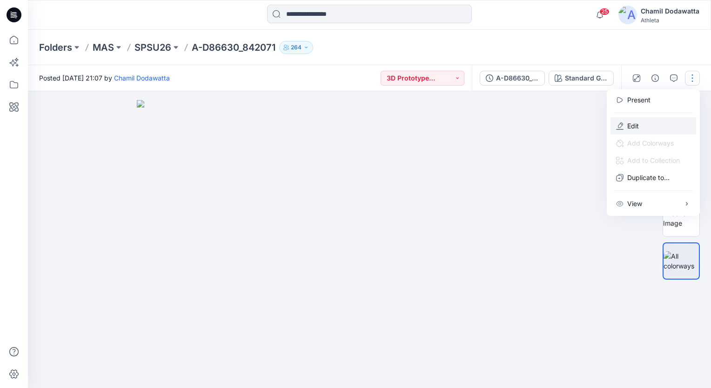
click at [626, 124] on button "Edit" at bounding box center [653, 125] width 86 height 17
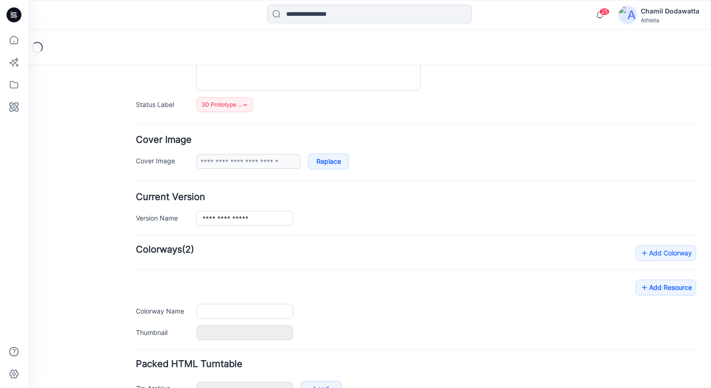
type input "**********"
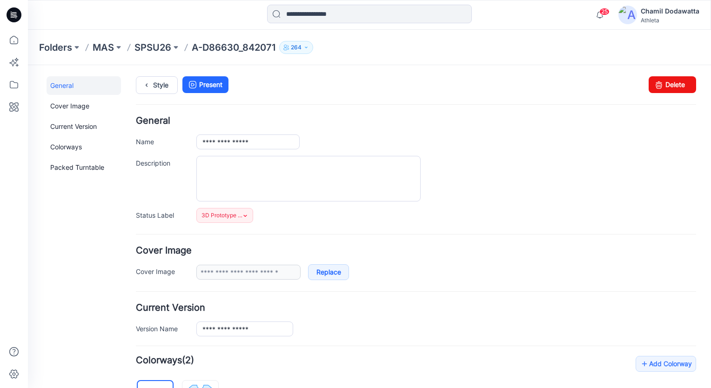
click at [167, 47] on p "SPSU26" at bounding box center [152, 47] width 37 height 13
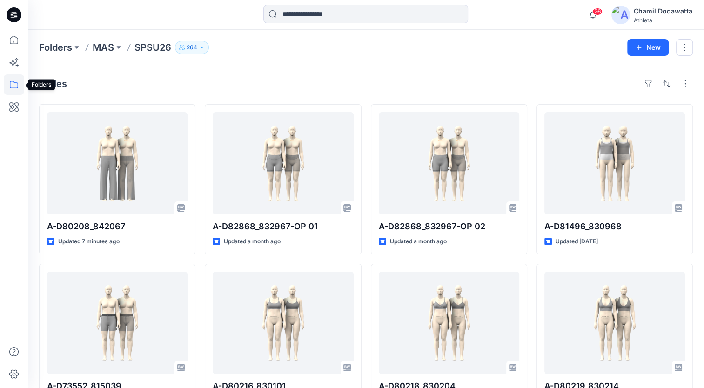
click at [12, 83] on icon at bounding box center [14, 84] width 20 height 20
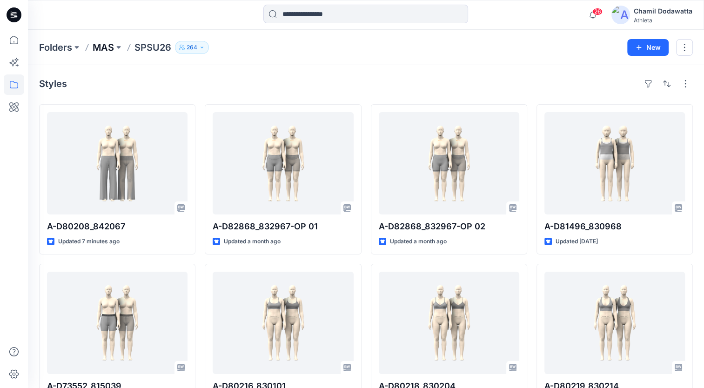
click at [102, 43] on p "MAS" at bounding box center [103, 47] width 21 height 13
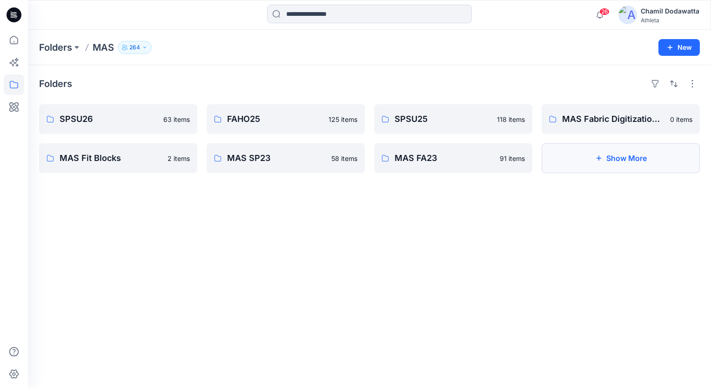
click at [596, 160] on icon "button" at bounding box center [598, 157] width 7 height 7
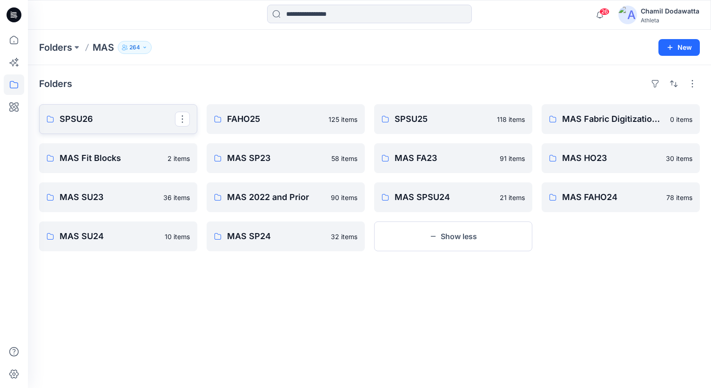
click at [130, 121] on p "SPSU26" at bounding box center [117, 119] width 115 height 13
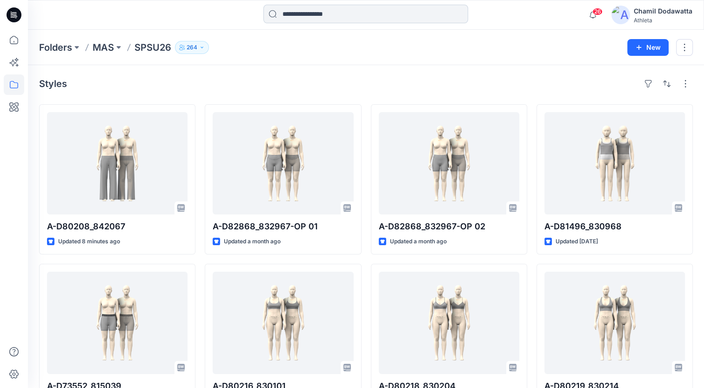
click at [306, 16] on input at bounding box center [365, 14] width 205 height 19
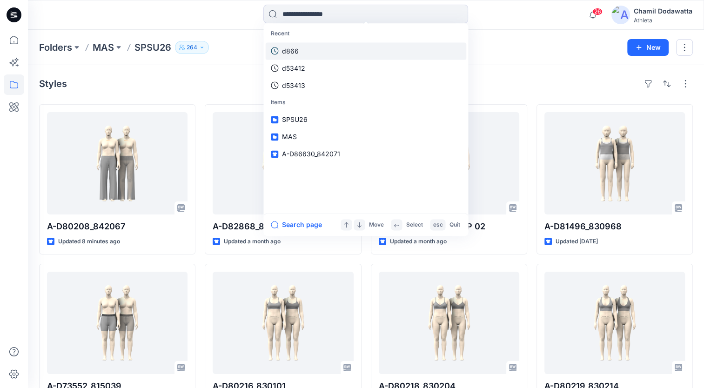
click at [295, 49] on p "d866" at bounding box center [290, 51] width 17 height 10
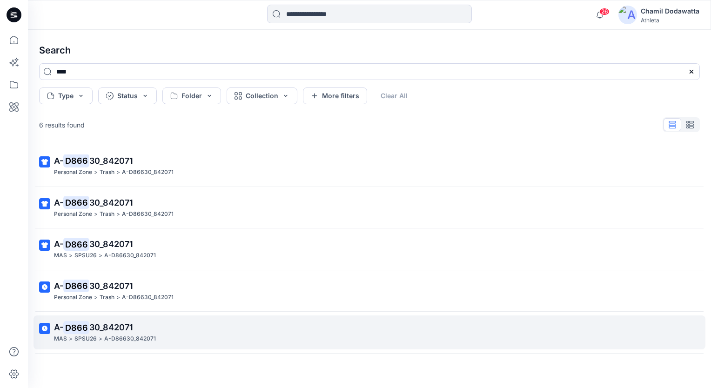
drag, startPoint x: 117, startPoint y: 293, endPoint x: 83, endPoint y: 337, distance: 55.8
click at [83, 337] on p "SPSU26" at bounding box center [85, 339] width 22 height 10
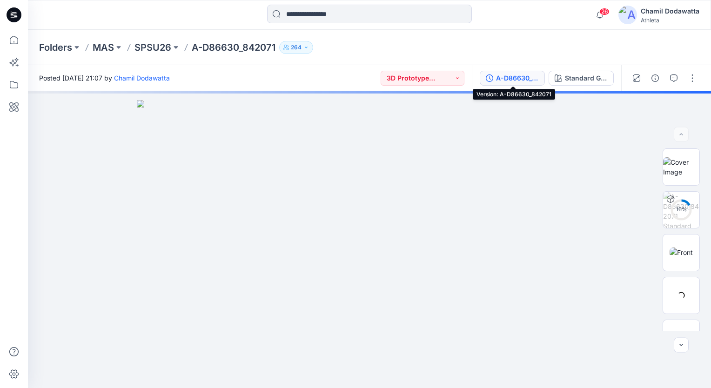
click at [527, 80] on div "A-D86630_842071" at bounding box center [517, 78] width 43 height 10
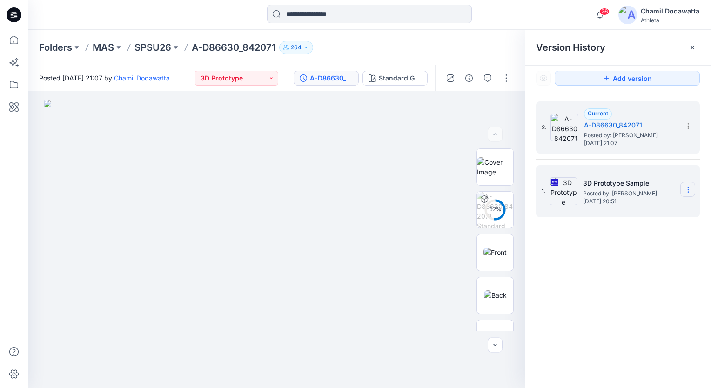
click at [688, 190] on icon at bounding box center [688, 190] width 0 height 0
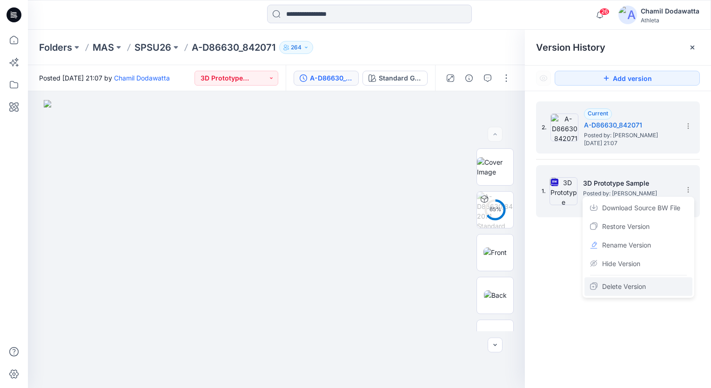
click at [629, 287] on span "Delete Version" at bounding box center [624, 286] width 44 height 11
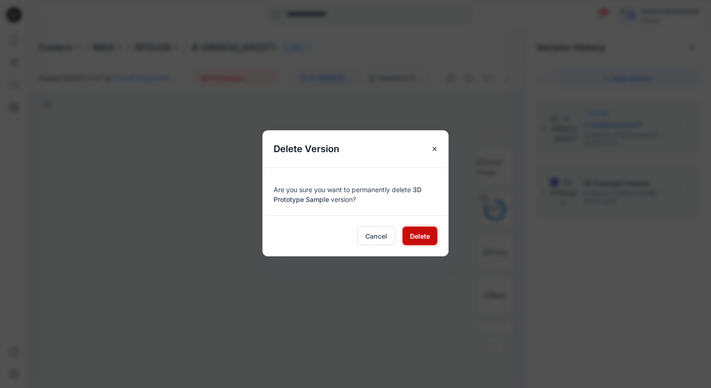
click at [421, 239] on span "Delete" at bounding box center [420, 236] width 20 height 10
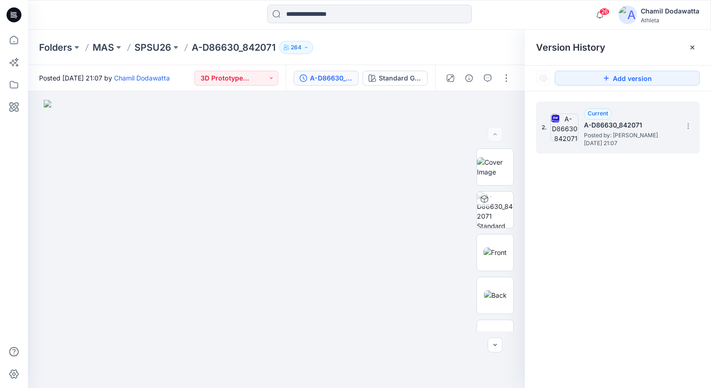
click at [561, 130] on img at bounding box center [564, 128] width 28 height 28
click at [639, 124] on h5 "A-D86630_842071" at bounding box center [630, 125] width 93 height 11
drag, startPoint x: 639, startPoint y: 124, endPoint x: 685, endPoint y: 127, distance: 46.1
click at [685, 127] on icon at bounding box center [687, 125] width 7 height 7
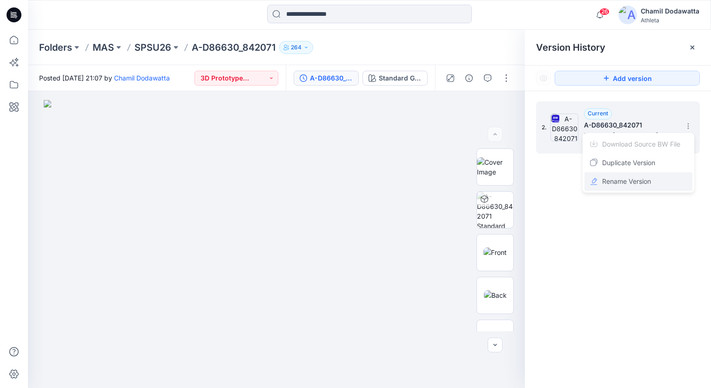
click at [635, 180] on span "Rename Version" at bounding box center [626, 181] width 49 height 11
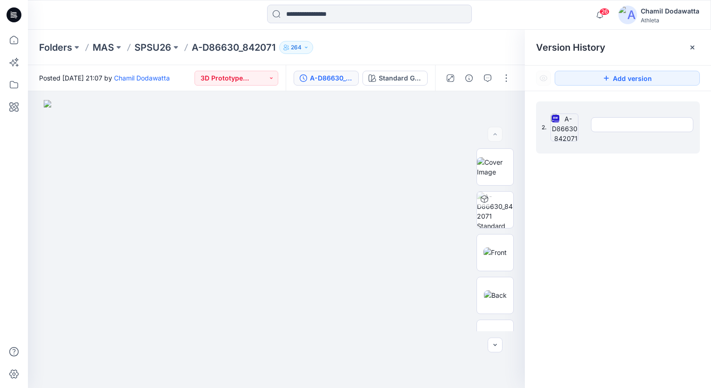
click at [603, 126] on input "text" at bounding box center [642, 124] width 102 height 15
type input "**********"
click at [603, 204] on div "**********" at bounding box center [618, 246] width 186 height 310
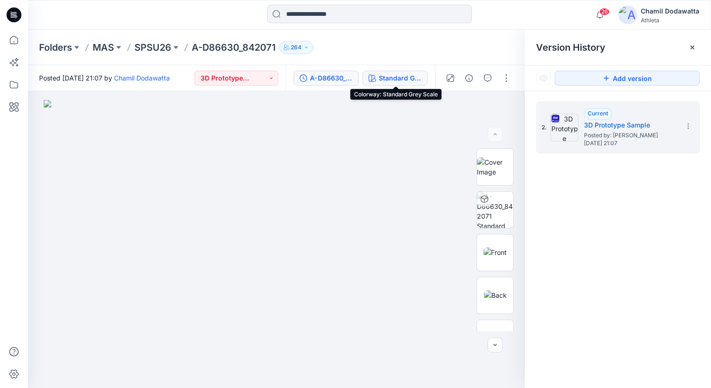
click at [401, 79] on div "Standard Grey Scale" at bounding box center [400, 78] width 43 height 10
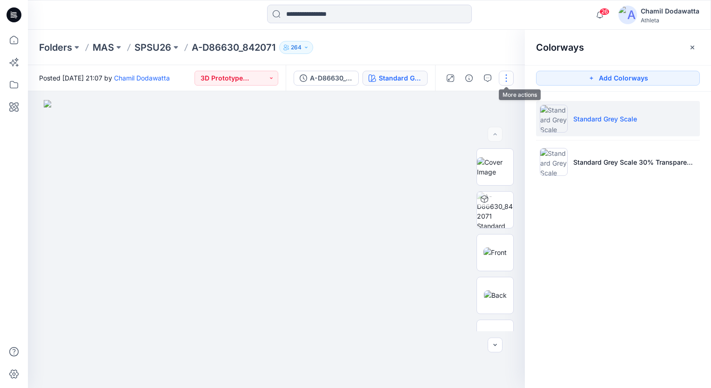
click at [508, 77] on button "button" at bounding box center [506, 78] width 15 height 15
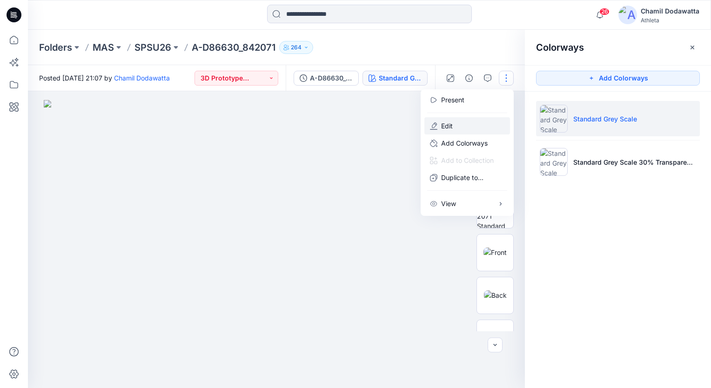
click at [448, 123] on p "Edit" at bounding box center [447, 126] width 12 height 10
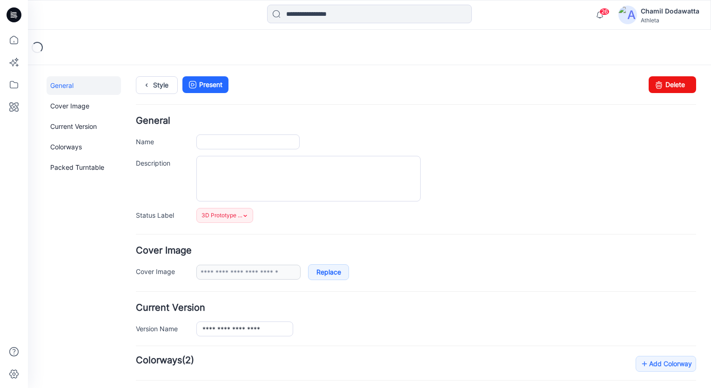
type input "**********"
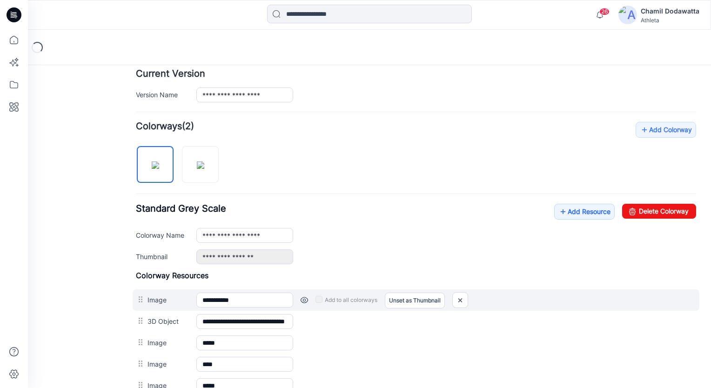
scroll to position [372, 0]
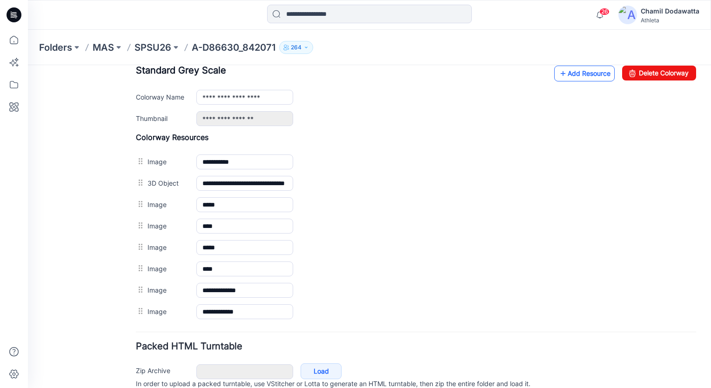
click at [569, 72] on link "Add Resource" at bounding box center [584, 74] width 60 height 16
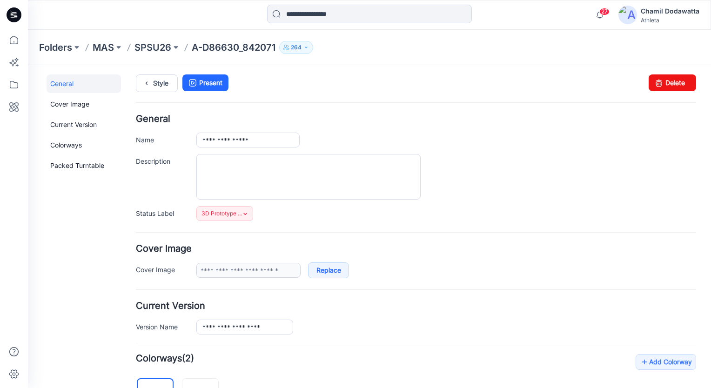
scroll to position [0, 0]
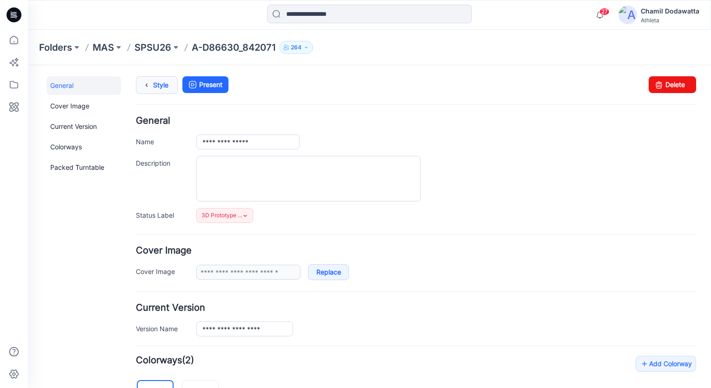
click at [151, 86] on icon at bounding box center [146, 85] width 13 height 17
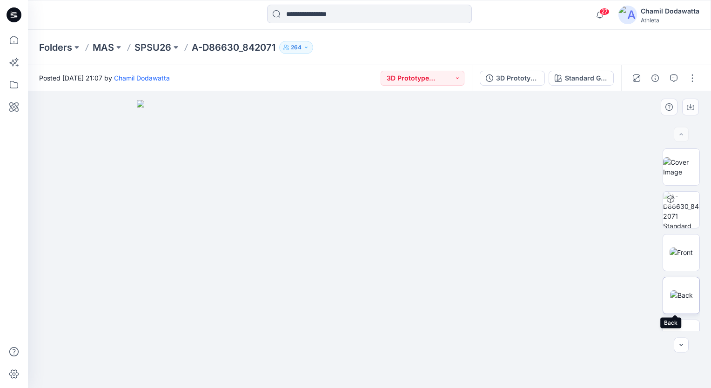
click at [682, 293] on img at bounding box center [681, 295] width 23 height 10
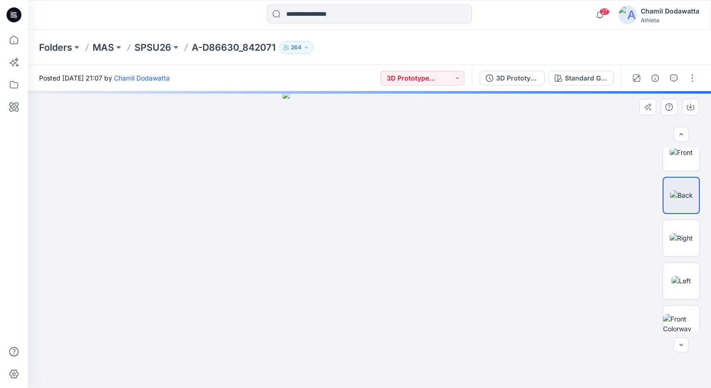
scroll to position [109, 0]
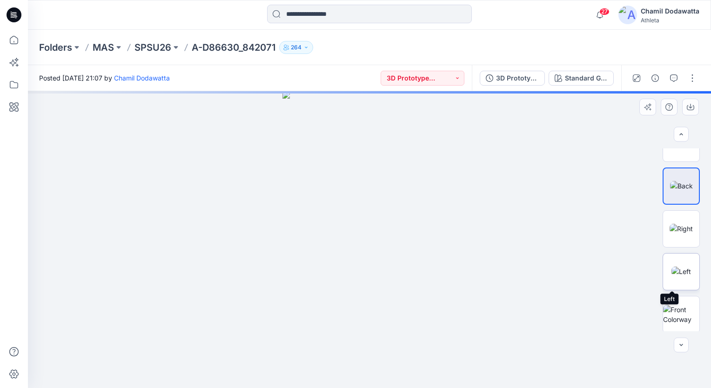
click at [681, 272] on img at bounding box center [681, 272] width 20 height 10
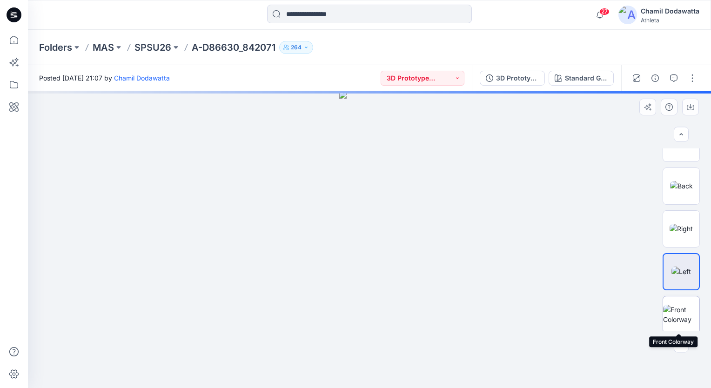
click at [684, 317] on img at bounding box center [681, 315] width 36 height 20
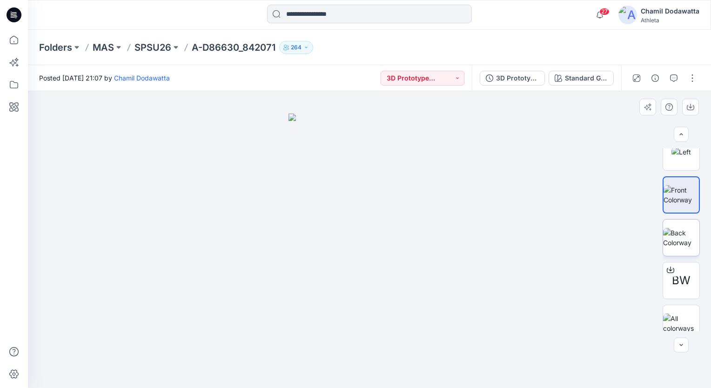
scroll to position [212, 0]
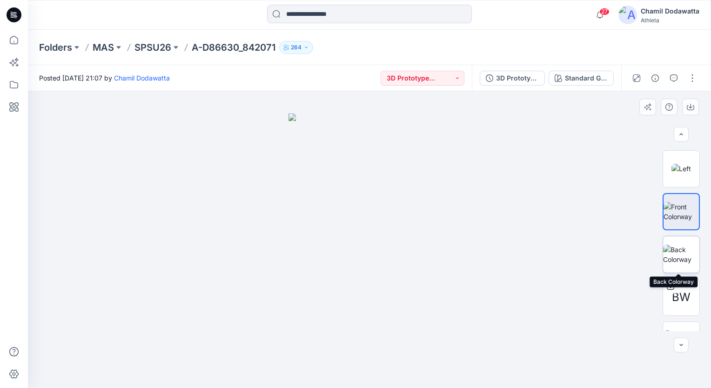
drag, startPoint x: 671, startPoint y: 249, endPoint x: 676, endPoint y: 250, distance: 4.9
click at [672, 249] on img at bounding box center [681, 255] width 36 height 20
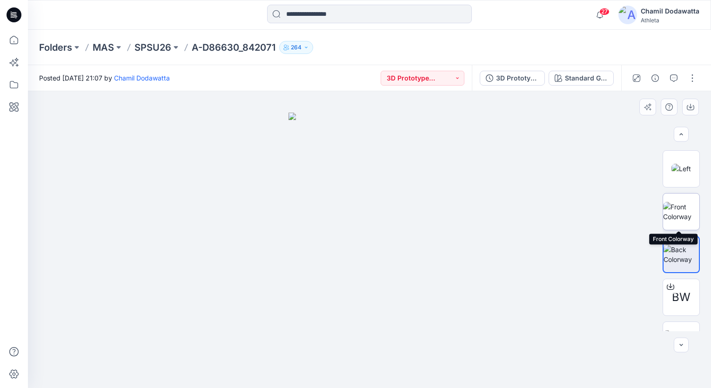
click at [682, 220] on img at bounding box center [681, 212] width 36 height 20
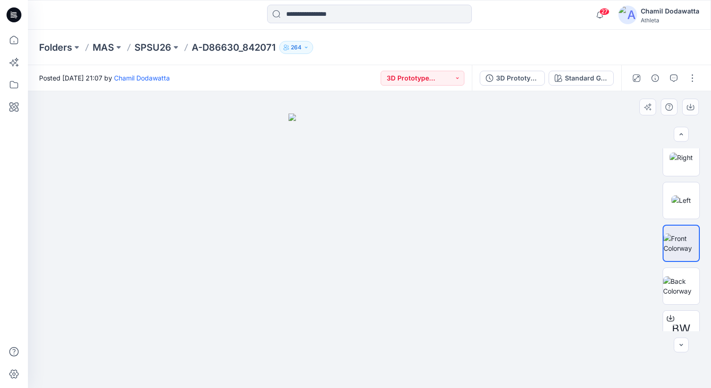
scroll to position [100, 0]
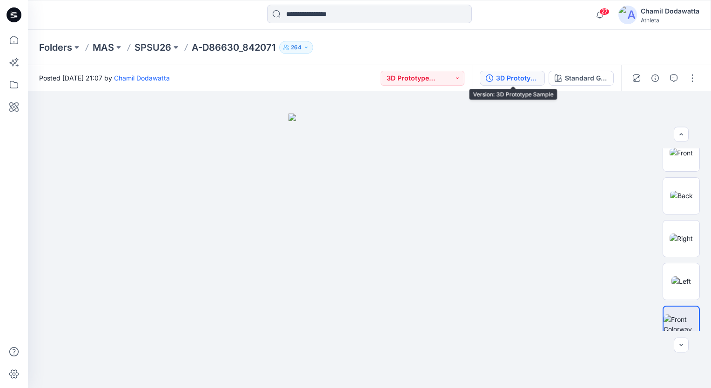
click at [523, 81] on div "3D Prototype Sample" at bounding box center [517, 78] width 43 height 10
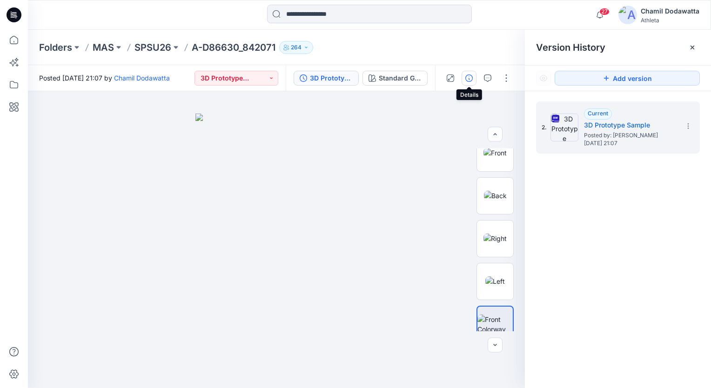
click at [471, 77] on icon "button" at bounding box center [468, 77] width 7 height 7
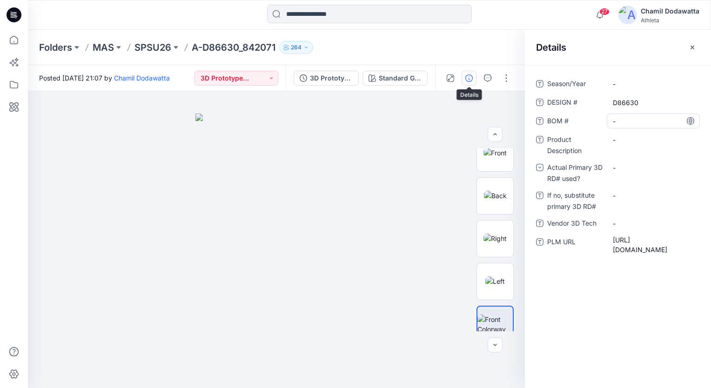
click at [622, 121] on \ "-" at bounding box center [653, 121] width 81 height 10
type textarea "*********"
click at [642, 326] on div "Season/Year - DESIGN # D86630 BOM # ********* Product Description - Actual Prim…" at bounding box center [618, 226] width 186 height 323
click at [632, 83] on span "-" at bounding box center [653, 84] width 81 height 10
type textarea "**********"
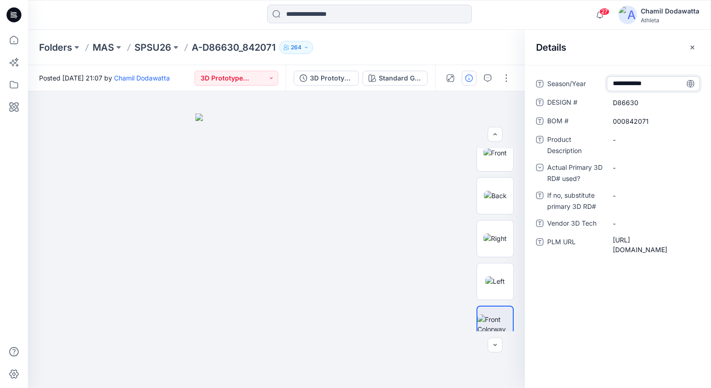
scroll to position [6, 0]
click at [643, 329] on div "Season/Year Summer 2026 DESIGN # D86630 BOM # 000842071 Product Description - A…" at bounding box center [618, 226] width 186 height 323
click at [622, 138] on Description "-" at bounding box center [653, 140] width 81 height 10
type textarea "**********"
click at [628, 343] on div "Season/Year Summer 2026 DESIGN # D86630 BOM # 000842071 Product Description YOG…" at bounding box center [618, 226] width 186 height 323
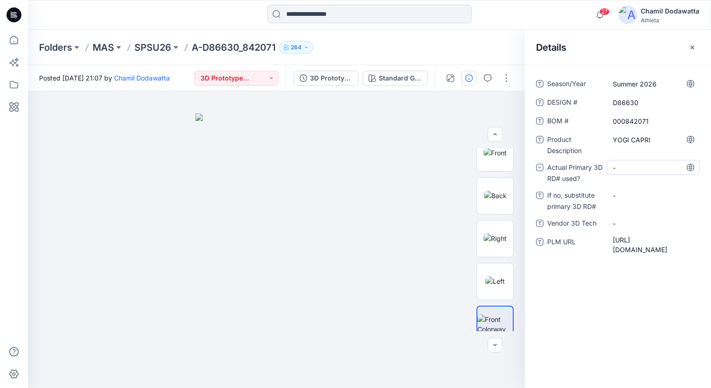
click at [616, 167] on div "-" at bounding box center [620, 168] width 14 height 10
click at [620, 223] on div "no" at bounding box center [652, 225] width 89 height 19
click at [620, 198] on RD\ "-" at bounding box center [653, 196] width 81 height 10
click at [620, 198] on textarea at bounding box center [653, 195] width 93 height 15
type textarea "**********"
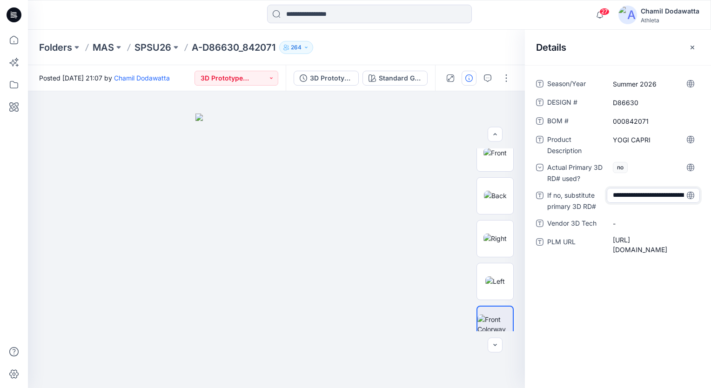
scroll to position [16, 0]
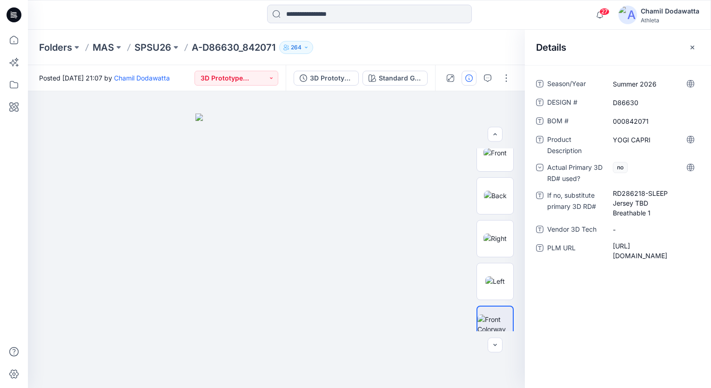
drag, startPoint x: 620, startPoint y: 338, endPoint x: 630, endPoint y: 321, distance: 19.9
click at [621, 338] on div "Season/Year Summer 2026 DESIGN # D86630 BOM # 000842071 Product Description YOG…" at bounding box center [618, 226] width 186 height 323
click at [628, 229] on Tech "-" at bounding box center [653, 230] width 81 height 10
click at [628, 229] on textarea at bounding box center [653, 229] width 93 height 15
type textarea "******"
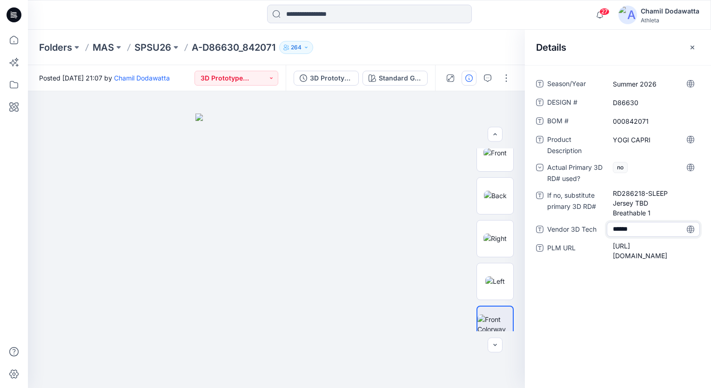
click at [651, 312] on div "Season/Year Summer 2026 DESIGN # D86630 BOM # 000842071 Product Description YOG…" at bounding box center [618, 226] width 186 height 323
click at [114, 47] on button at bounding box center [118, 47] width 9 height 13
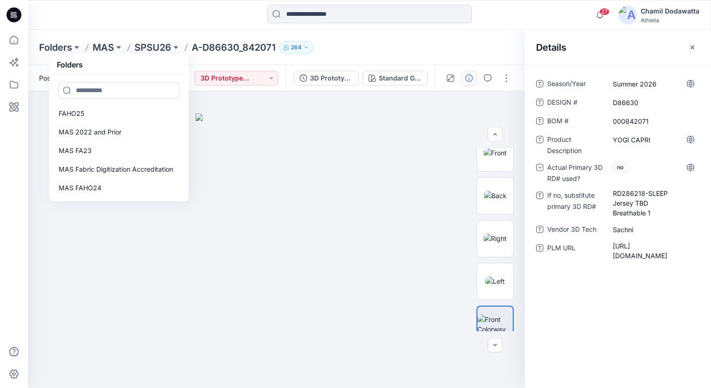
click at [156, 46] on p "SPSU26" at bounding box center [152, 47] width 37 height 13
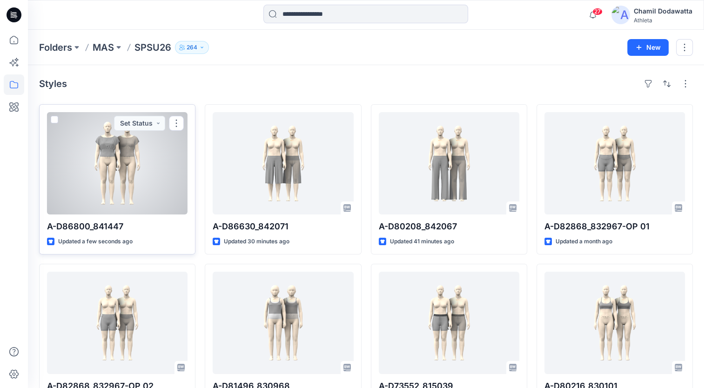
click at [156, 183] on div at bounding box center [117, 163] width 140 height 102
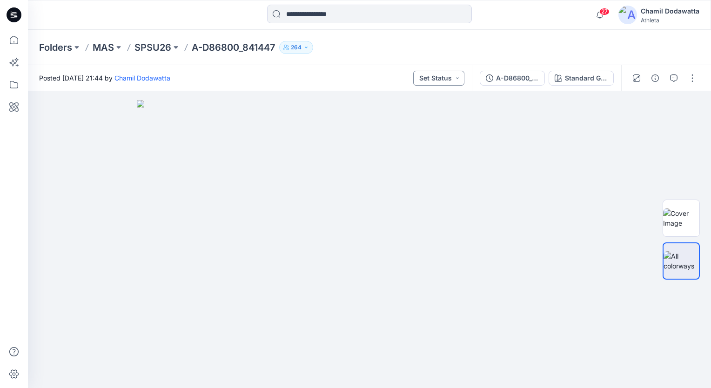
click at [460, 77] on button "Set Status" at bounding box center [438, 78] width 51 height 15
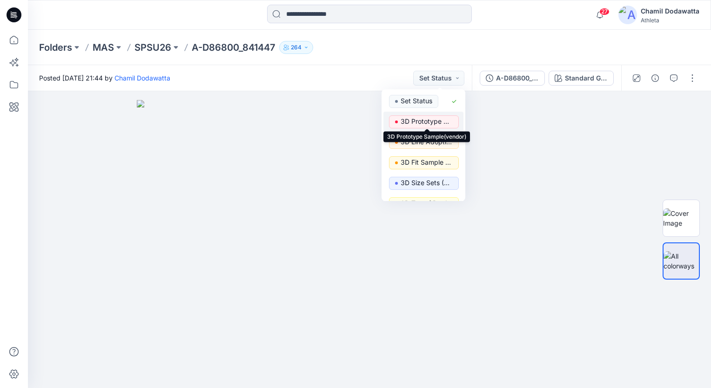
click at [426, 120] on p "3D Prototype Sample(vendor)" at bounding box center [427, 121] width 52 height 12
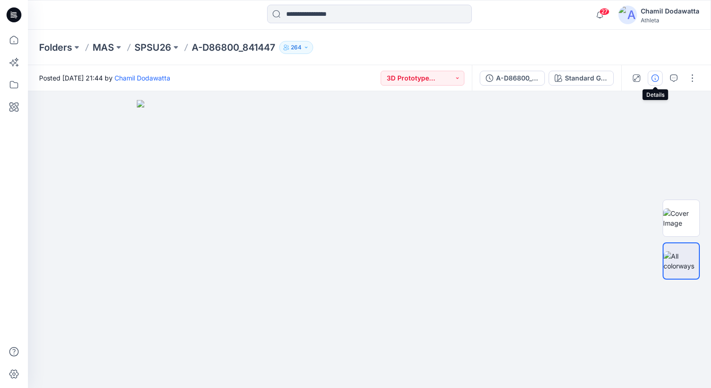
click at [655, 78] on icon "button" at bounding box center [654, 77] width 7 height 7
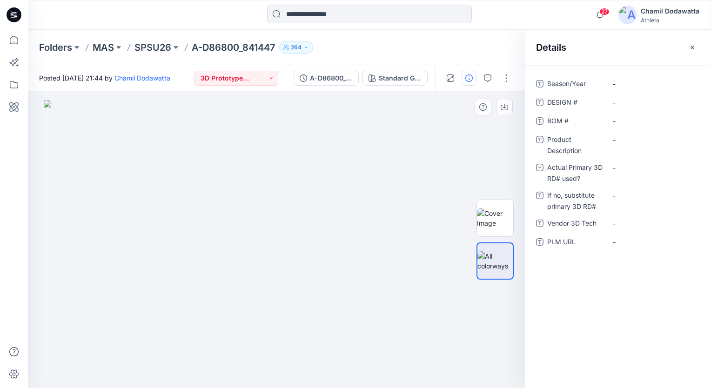
drag, startPoint x: 482, startPoint y: 154, endPoint x: 622, endPoint y: 96, distance: 151.7
click at [481, 153] on div at bounding box center [494, 239] width 37 height 183
click at [694, 47] on icon "button" at bounding box center [691, 47] width 7 height 7
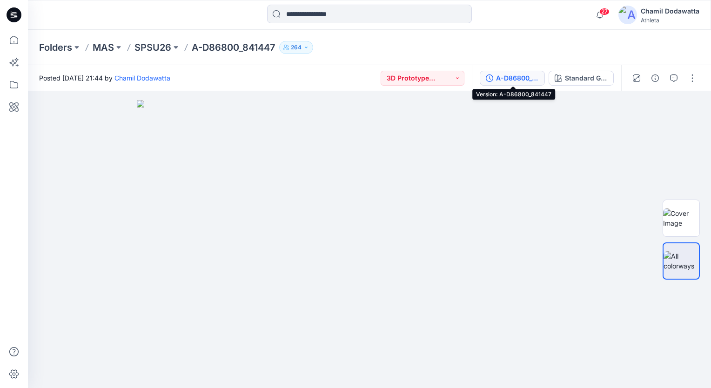
click at [526, 79] on div "A-D86800_841447" at bounding box center [517, 78] width 43 height 10
click at [526, 79] on div "Add version" at bounding box center [618, 78] width 186 height 25
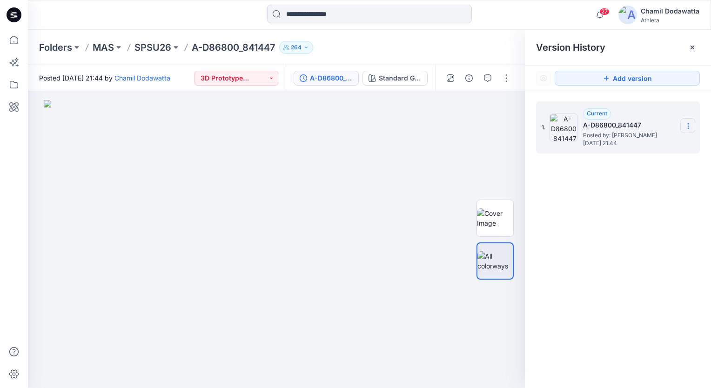
click at [688, 125] on icon at bounding box center [687, 125] width 7 height 7
click at [640, 163] on span "Rename Version" at bounding box center [626, 162] width 49 height 11
type input "**********"
drag, startPoint x: 591, startPoint y: 222, endPoint x: 586, endPoint y: 221, distance: 5.0
click at [591, 222] on div "**********" at bounding box center [618, 246] width 186 height 310
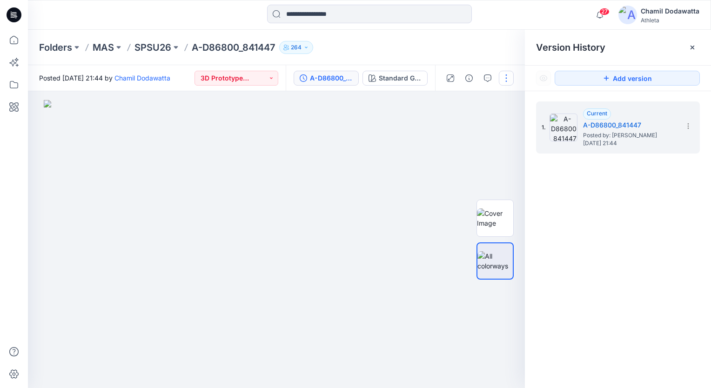
click at [509, 79] on button "button" at bounding box center [506, 78] width 15 height 15
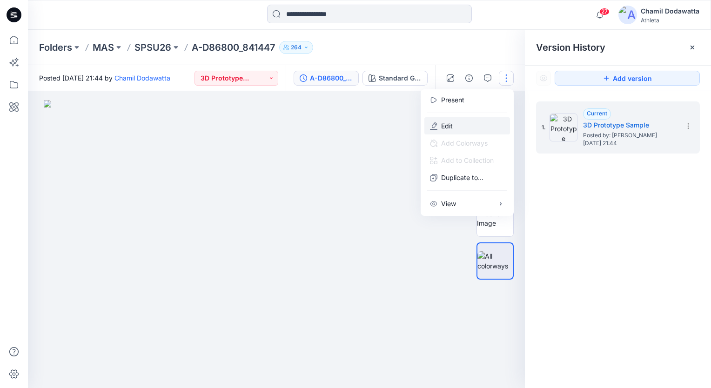
click at [450, 127] on p "Edit" at bounding box center [447, 126] width 12 height 10
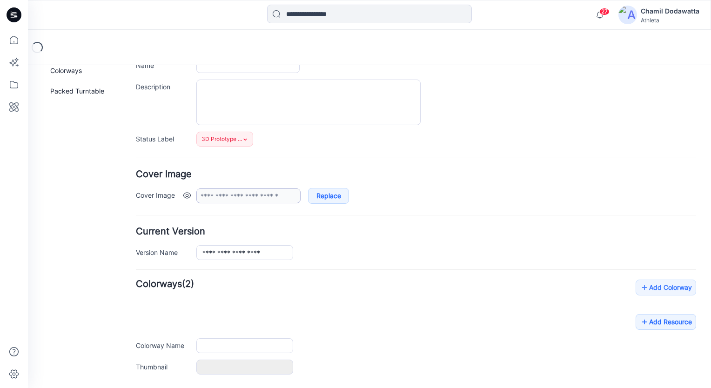
type input "**********"
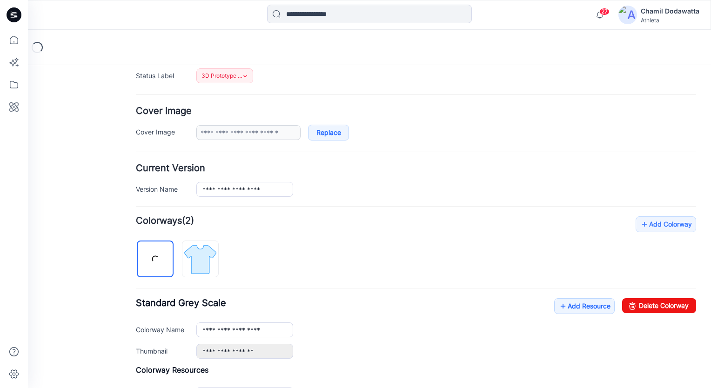
scroll to position [233, 0]
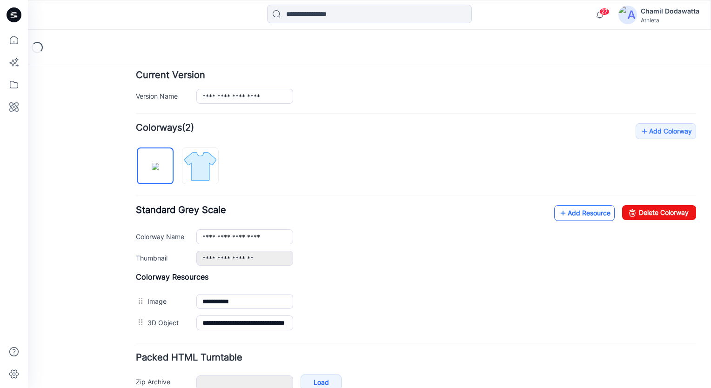
click at [574, 213] on link "Add Resource" at bounding box center [584, 213] width 60 height 16
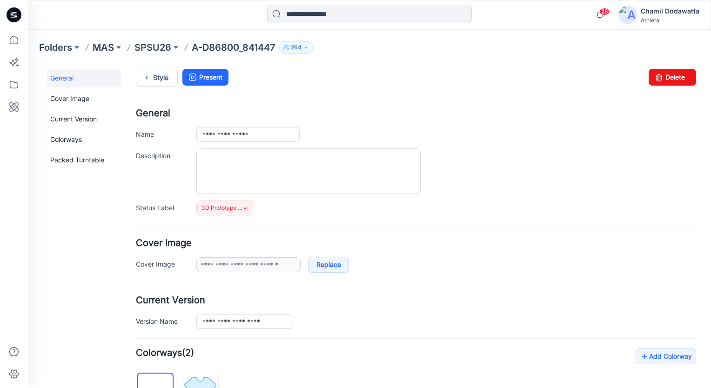
scroll to position [0, 0]
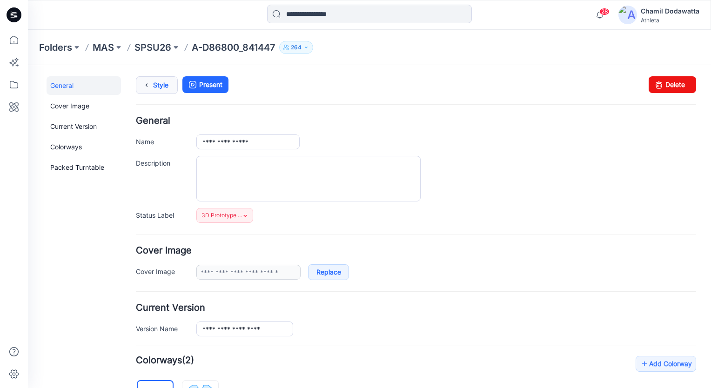
click at [156, 84] on link "Style" at bounding box center [157, 85] width 42 height 18
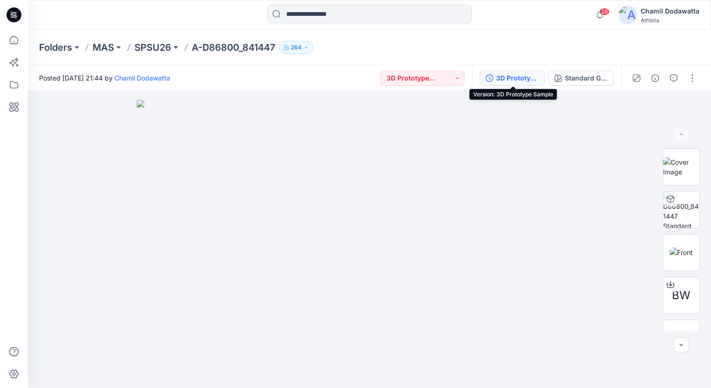
click at [512, 77] on div "3D Prototype Sample" at bounding box center [517, 78] width 43 height 10
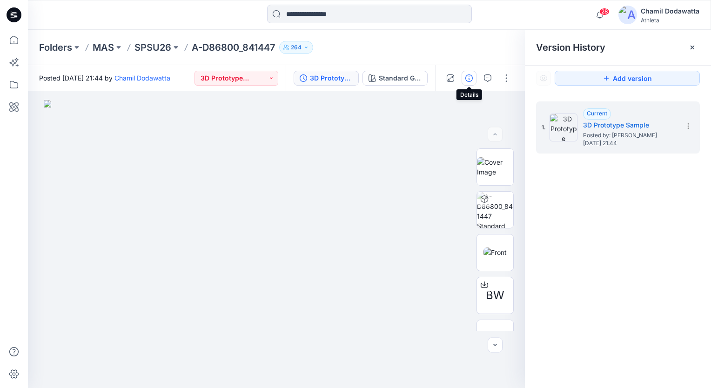
click at [468, 77] on icon "button" at bounding box center [468, 77] width 7 height 7
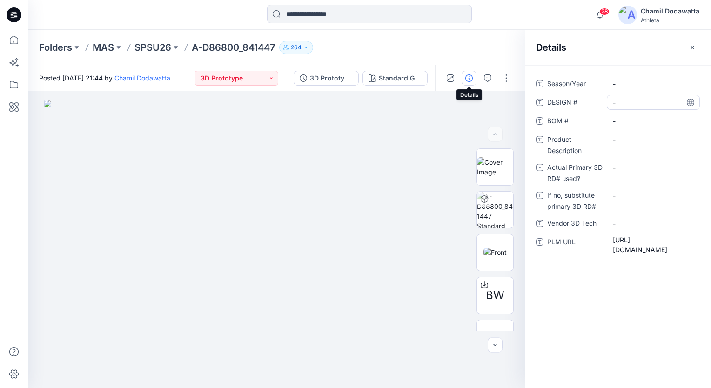
click at [631, 101] on \ "-" at bounding box center [653, 103] width 81 height 10
type textarea "******"
click at [629, 306] on div "Season/Year - DESIGN # ****** BOM # - Product Description - Actual Primary 3D R…" at bounding box center [618, 226] width 186 height 323
click at [635, 81] on span "-" at bounding box center [653, 84] width 81 height 10
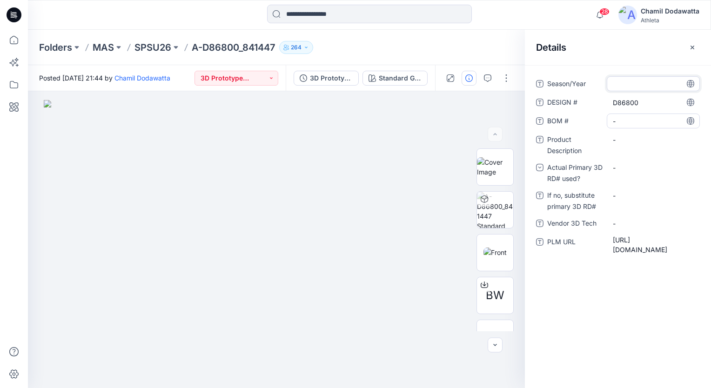
type textarea "**********"
click at [613, 318] on div "**********" at bounding box center [618, 226] width 186 height 323
click at [620, 121] on \ "-" at bounding box center [653, 121] width 81 height 10
type textarea "*********"
click at [606, 319] on div "Season/Year Summer 2026 DESIGN # D86800 BOM # ********* Product Description - A…" at bounding box center [618, 226] width 186 height 323
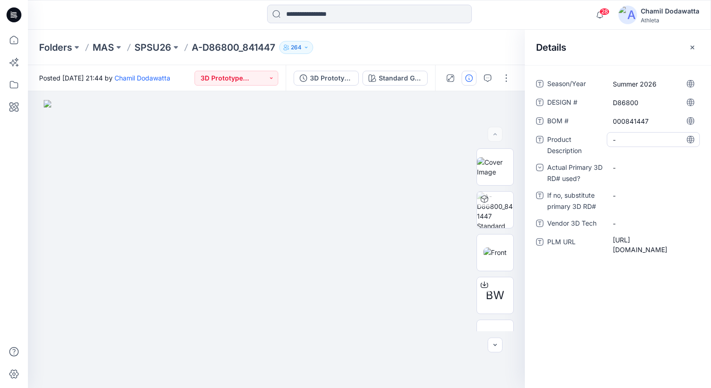
click at [629, 140] on Description "-" at bounding box center [653, 140] width 81 height 10
type textarea "**********"
click at [601, 327] on div "Season/Year Summer 2026 DESIGN # D86800 BOM # 000841447 Product Description LAT…" at bounding box center [618, 226] width 186 height 323
click at [618, 167] on div "-" at bounding box center [620, 168] width 14 height 10
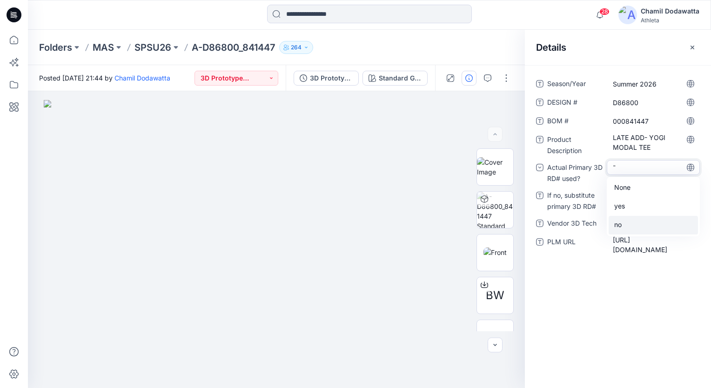
click at [618, 223] on div "no" at bounding box center [652, 225] width 89 height 19
click at [623, 196] on RD\ "-" at bounding box center [653, 196] width 81 height 10
type textarea "**********"
click at [627, 214] on div "**********" at bounding box center [618, 171] width 164 height 190
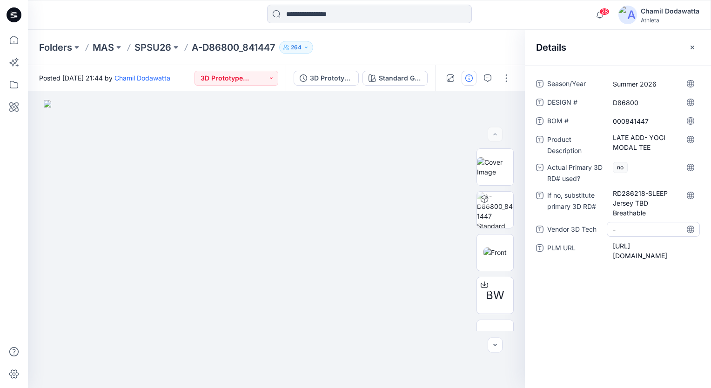
click at [625, 226] on Tech "-" at bounding box center [653, 230] width 81 height 10
click at [625, 226] on textarea at bounding box center [653, 229] width 93 height 15
type textarea "******"
click at [627, 319] on div "Season/Year Summer 2026 DESIGN # D86800 BOM # 000841447 Product Description LAT…" at bounding box center [618, 226] width 186 height 323
click at [426, 189] on img at bounding box center [276, 244] width 465 height 288
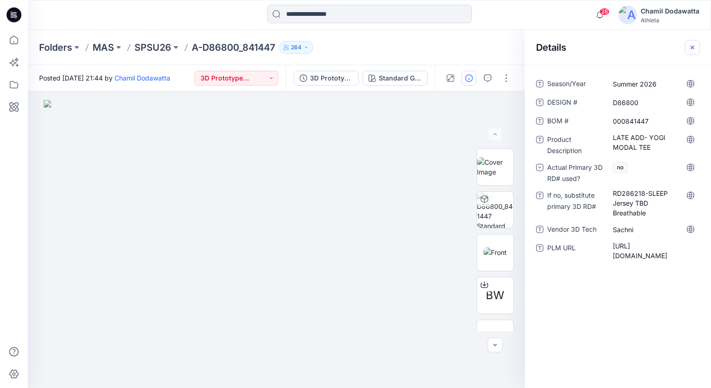
click at [692, 45] on icon "button" at bounding box center [691, 47] width 7 height 7
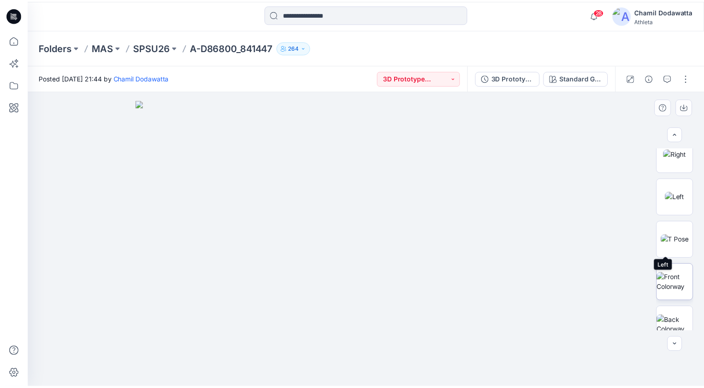
scroll to position [282, 0]
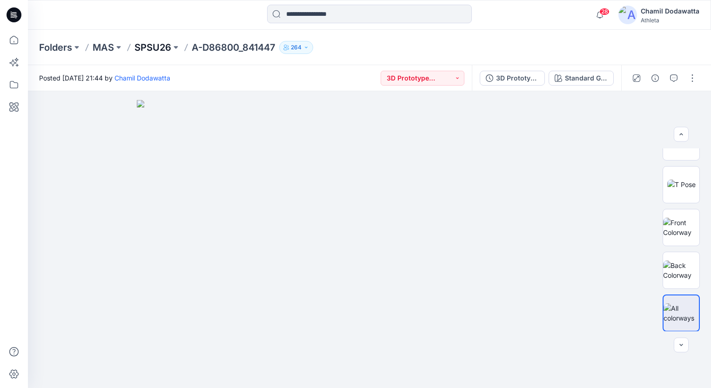
click at [156, 47] on p "SPSU26" at bounding box center [152, 47] width 37 height 13
